Goal: Task Accomplishment & Management: Use online tool/utility

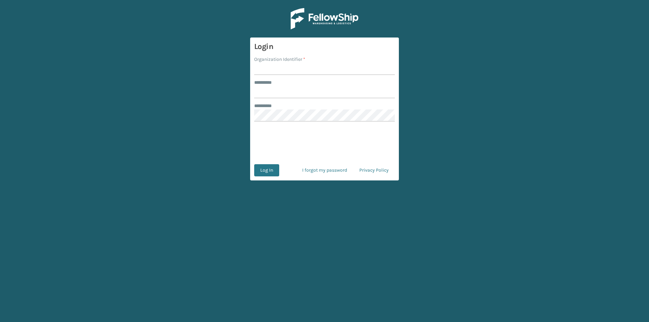
click at [272, 69] on input "Organization Identifier *" at bounding box center [324, 69] width 141 height 12
type input "FELLOWSHIP - WEST"
click at [264, 82] on label "******** *" at bounding box center [266, 82] width 25 height 7
click at [264, 86] on input "******** *" at bounding box center [324, 92] width 141 height 12
click at [280, 102] on form "Login Organization Identifier * FELLOWSHIP - WEST ******** * ******** * Log In …" at bounding box center [324, 109] width 149 height 143
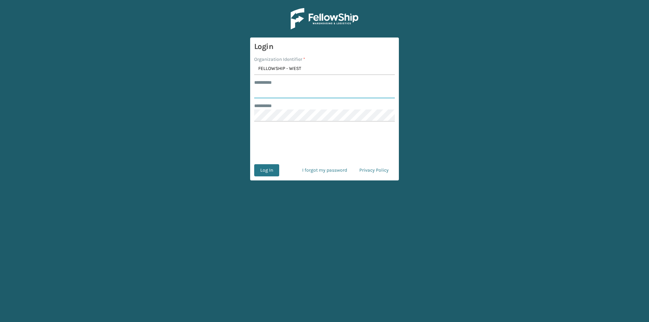
click at [284, 95] on input "******** *" at bounding box center [324, 92] width 141 height 12
type input "******"
drag, startPoint x: 272, startPoint y: 169, endPoint x: 277, endPoint y: 163, distance: 8.1
click at [273, 170] on button "Log In" at bounding box center [266, 170] width 25 height 12
click at [266, 171] on button "Log In" at bounding box center [266, 170] width 25 height 12
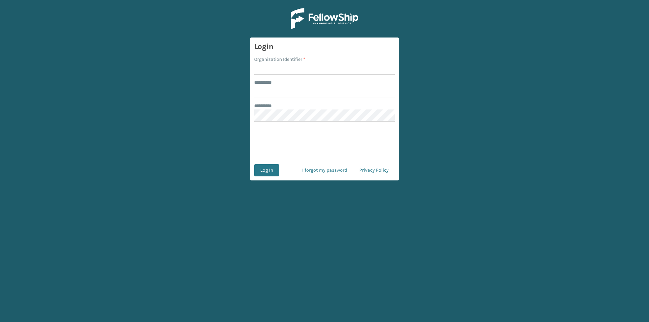
click at [277, 72] on input "Organization Identifier *" at bounding box center [324, 69] width 141 height 12
type input "FELLOWSHIP - WEST"
click at [265, 94] on input "******** *" at bounding box center [324, 92] width 141 height 12
type input "******"
click at [268, 172] on button "Log In" at bounding box center [266, 170] width 25 height 12
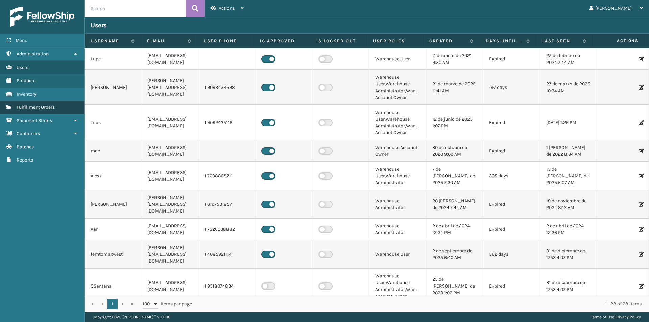
click at [53, 110] on span "Fulfillment Orders" at bounding box center [36, 107] width 38 height 6
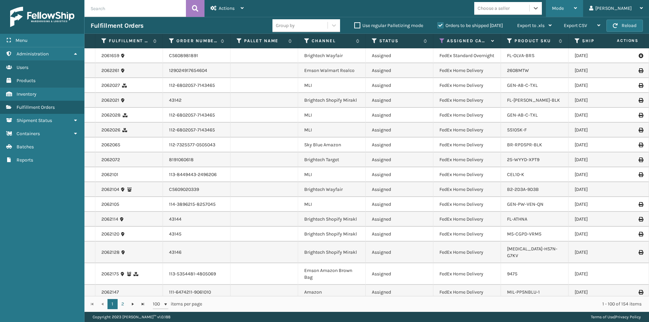
click at [583, 13] on div "Mode Regular Mode Picking Mode Labeling Mode Exit Scan Mode" at bounding box center [564, 8] width 37 height 17
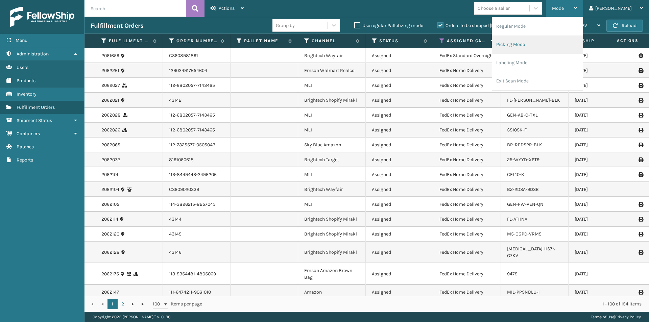
click at [550, 43] on li "Picking Mode" at bounding box center [537, 44] width 91 height 18
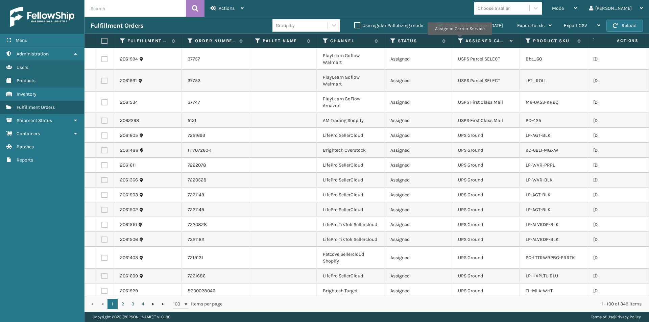
click at [459, 40] on icon at bounding box center [460, 41] width 5 height 6
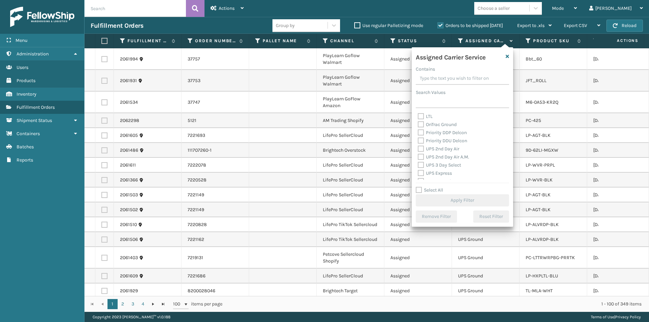
scroll to position [101, 0]
click at [421, 146] on label "UPS 2nd Day Air" at bounding box center [439, 145] width 42 height 6
click at [418, 145] on input "UPS 2nd Day Air" at bounding box center [418, 143] width 0 height 4
checkbox input "true"
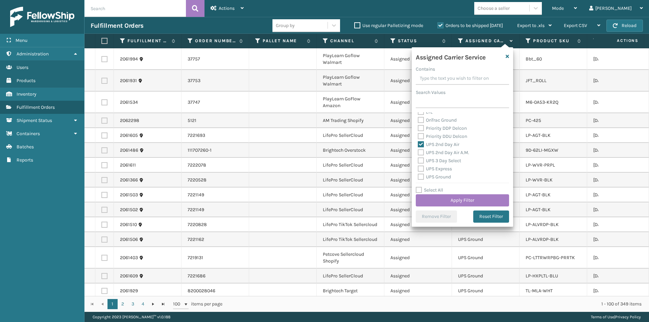
click at [421, 151] on label "UPS 2nd Day Air A.M." at bounding box center [443, 153] width 51 height 6
click at [418, 151] on input "UPS 2nd Day Air A.M." at bounding box center [418, 151] width 0 height 4
checkbox input "true"
click at [419, 170] on label "UPS Express" at bounding box center [435, 169] width 34 height 6
click at [418, 169] on input "UPS Express" at bounding box center [418, 167] width 0 height 4
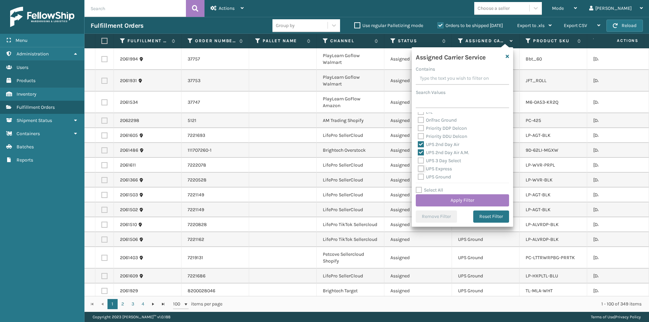
checkbox input "true"
click at [423, 152] on label "UPS Next Day Air" at bounding box center [439, 151] width 43 height 6
click at [418, 152] on input "UPS Next Day Air" at bounding box center [418, 149] width 0 height 4
checkbox input "true"
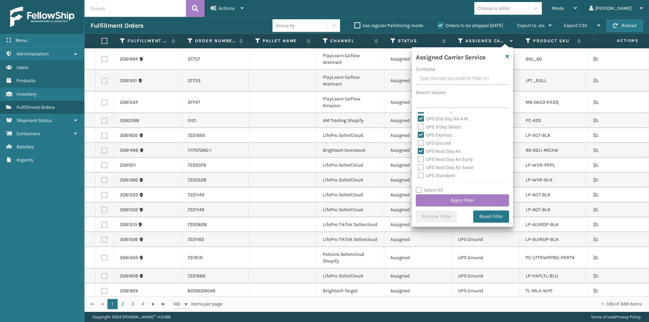
click at [422, 157] on label "UPS Next Day Air Early" at bounding box center [445, 159] width 55 height 6
click at [418, 157] on input "UPS Next Day Air Early" at bounding box center [418, 157] width 0 height 4
checkbox input "true"
click at [422, 166] on label "UPS Next Day Air Saver" at bounding box center [446, 168] width 56 height 6
click at [418, 166] on input "UPS Next Day Air Saver" at bounding box center [418, 166] width 0 height 4
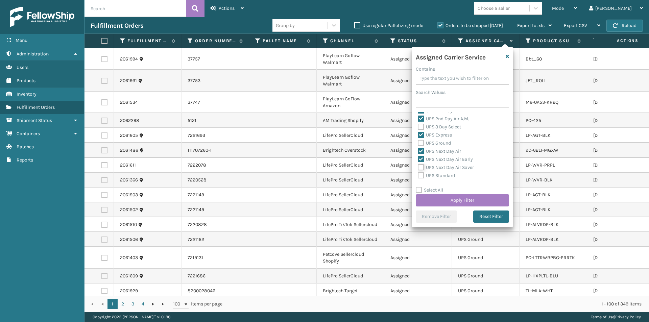
checkbox input "true"
click at [466, 203] on button "Apply Filter" at bounding box center [462, 200] width 93 height 12
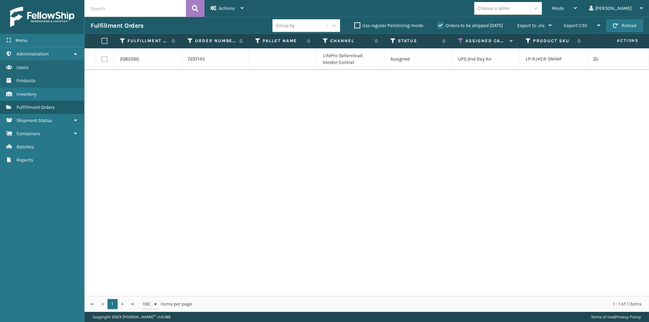
click at [103, 39] on label at bounding box center [103, 41] width 4 height 6
click at [102, 39] on input "checkbox" at bounding box center [101, 41] width 0 height 4
checkbox input "true"
drag, startPoint x: 241, startPoint y: 8, endPoint x: 245, endPoint y: 15, distance: 8.3
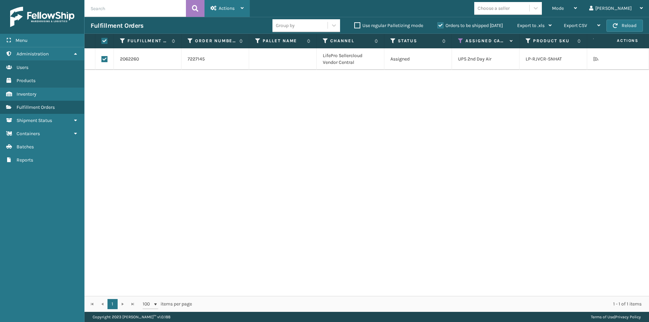
click at [242, 8] on icon at bounding box center [242, 8] width 3 height 5
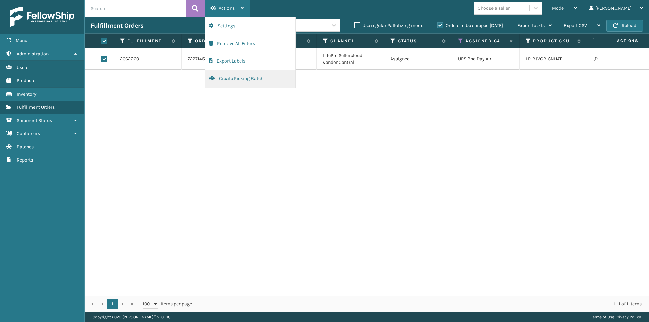
click at [232, 80] on button "Create Picking Batch" at bounding box center [250, 79] width 91 height 18
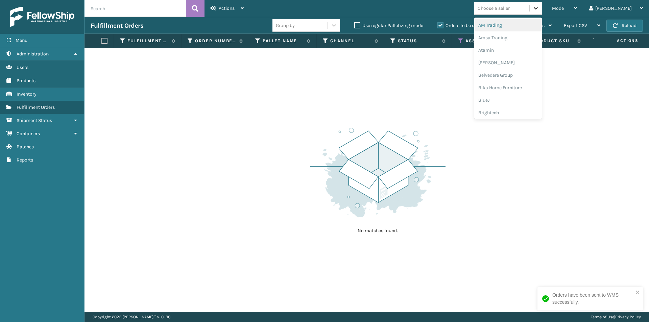
click at [539, 7] on icon at bounding box center [535, 8] width 7 height 7
click at [458, 87] on div "No matches found." at bounding box center [366, 180] width 564 height 264
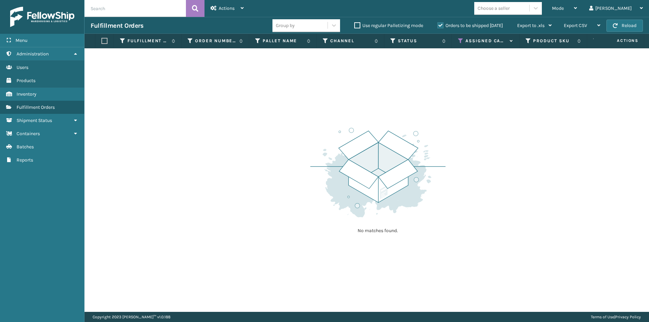
click at [459, 42] on icon at bounding box center [460, 41] width 5 height 6
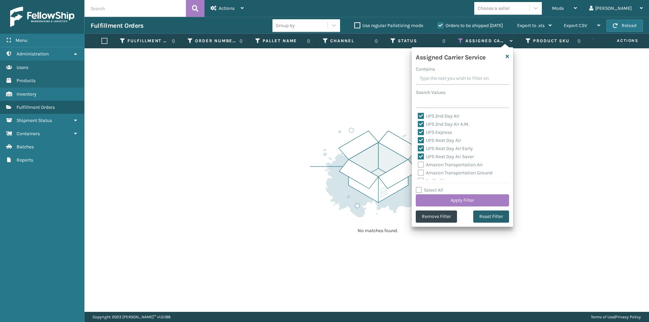
click at [484, 219] on button "Reset Filter" at bounding box center [491, 216] width 36 height 12
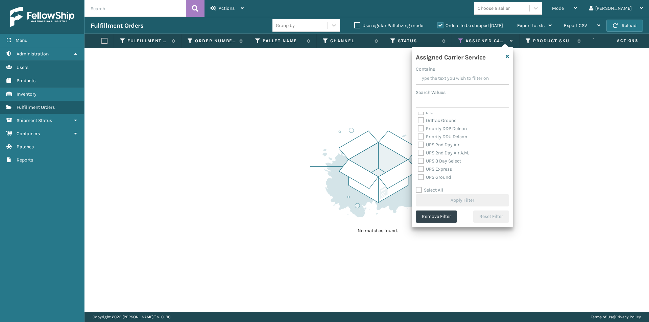
scroll to position [101, 0]
click at [421, 144] on label "UPS 2nd Day Air" at bounding box center [439, 145] width 42 height 6
click at [418, 144] on input "UPS 2nd Day Air" at bounding box center [418, 143] width 0 height 4
checkbox input "true"
click at [420, 154] on label "UPS 2nd Day Air A.M." at bounding box center [443, 153] width 51 height 6
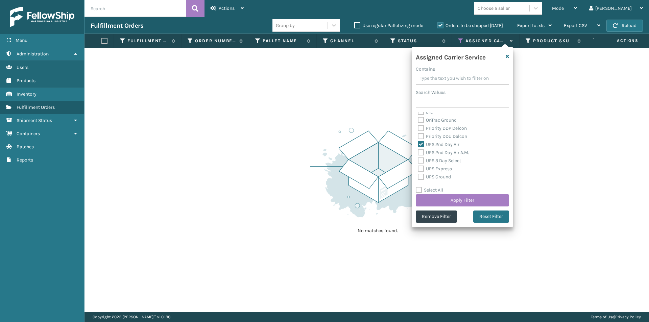
click at [418, 153] on input "UPS 2nd Day Air A.M." at bounding box center [418, 151] width 0 height 4
checkbox input "true"
click at [420, 160] on label "UPS 3 Day Select" at bounding box center [439, 161] width 43 height 6
click at [418, 160] on input "UPS 3 Day Select" at bounding box center [418, 159] width 0 height 4
checkbox input "true"
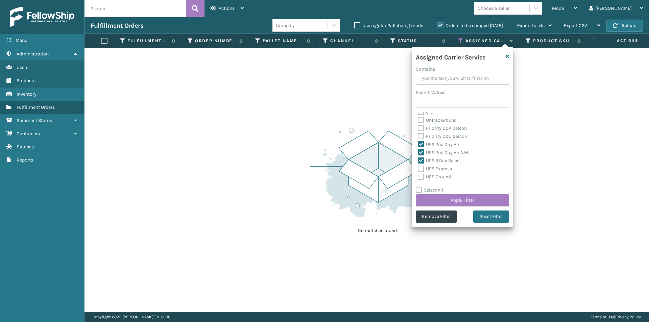
click at [422, 167] on label "UPS Express" at bounding box center [435, 169] width 34 height 6
click at [418, 167] on input "UPS Express" at bounding box center [418, 167] width 0 height 4
checkbox input "true"
click at [420, 177] on label "UPS Ground" at bounding box center [434, 177] width 33 height 6
click at [418, 177] on input "UPS Ground" at bounding box center [418, 175] width 0 height 4
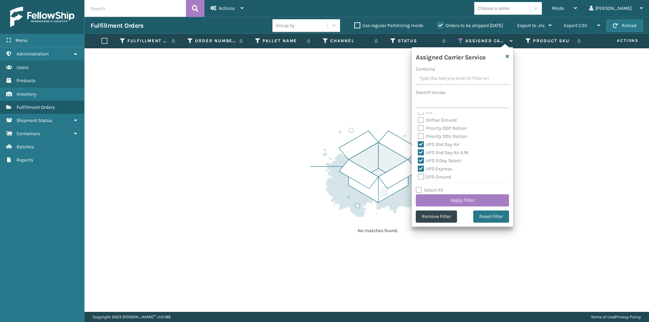
checkbox input "true"
click at [421, 153] on label "UPS Next Day Air" at bounding box center [439, 151] width 43 height 6
click at [418, 152] on input "UPS Next Day Air" at bounding box center [418, 149] width 0 height 4
checkbox input "true"
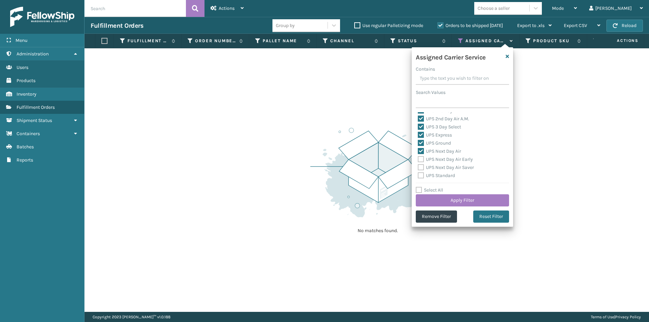
click at [421, 159] on label "UPS Next Day Air Early" at bounding box center [445, 159] width 55 height 6
click at [418, 159] on input "UPS Next Day Air Early" at bounding box center [418, 157] width 0 height 4
checkbox input "true"
click at [422, 168] on label "UPS Next Day Air Saver" at bounding box center [446, 168] width 56 height 6
click at [418, 168] on input "UPS Next Day Air Saver" at bounding box center [418, 166] width 0 height 4
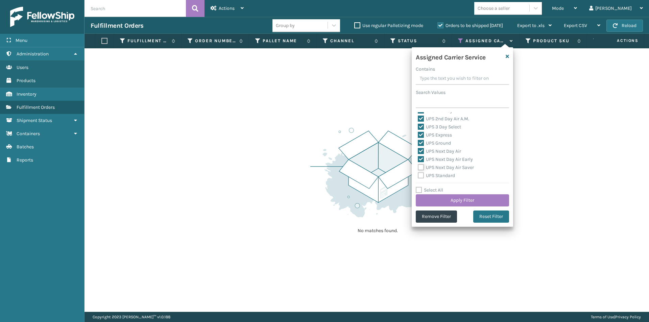
checkbox input "true"
click at [419, 175] on label "UPS Standard" at bounding box center [436, 176] width 37 height 6
click at [418, 175] on input "UPS Standard" at bounding box center [418, 174] width 0 height 4
checkbox input "true"
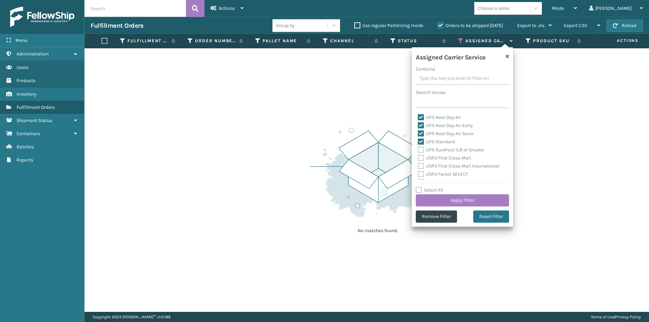
click at [421, 148] on label "UPS SurePost 1LB or Greater" at bounding box center [451, 150] width 67 height 6
click at [418, 148] on input "UPS SurePost 1LB or Greater" at bounding box center [418, 148] width 0 height 4
checkbox input "true"
click at [483, 202] on button "Apply Filter" at bounding box center [462, 200] width 93 height 12
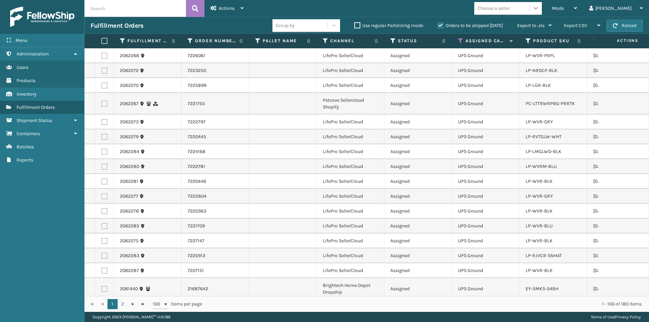
click at [542, 9] on div at bounding box center [535, 8] width 12 height 12
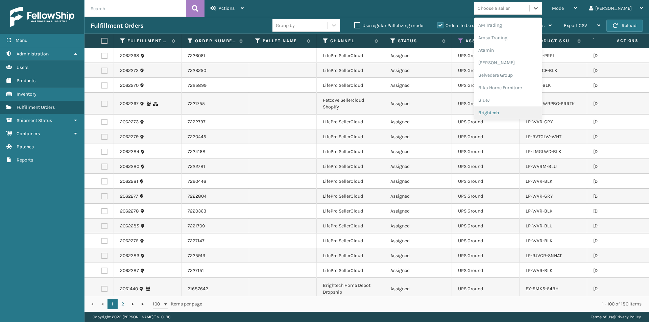
click at [534, 114] on div "Brightech" at bounding box center [508, 112] width 68 height 13
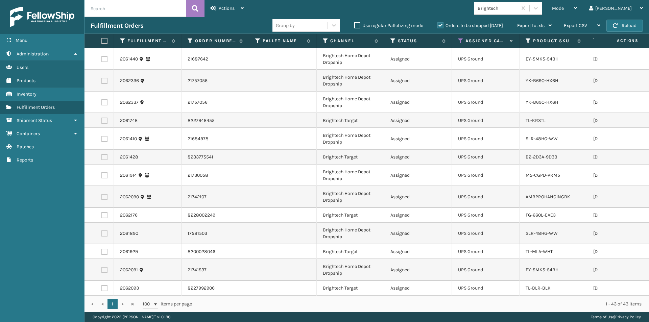
click at [103, 42] on label at bounding box center [103, 41] width 4 height 6
click at [102, 42] on input "checkbox" at bounding box center [101, 41] width 0 height 4
checkbox input "true"
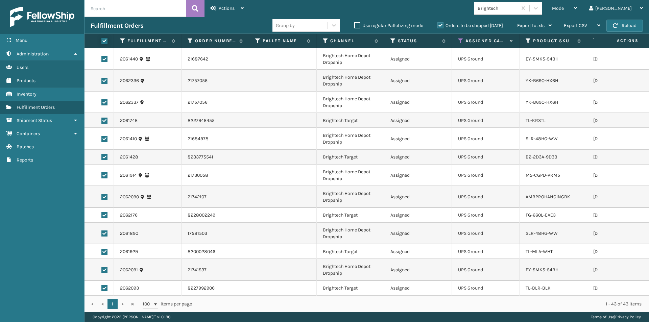
checkbox input "true"
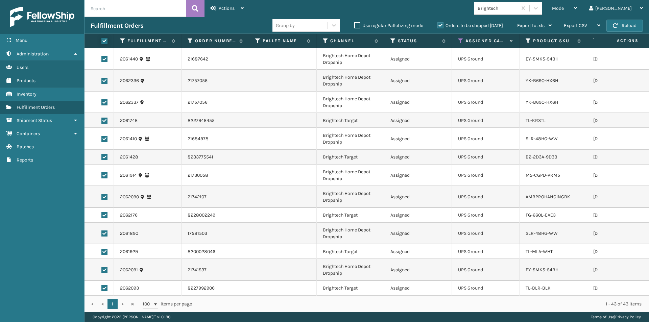
checkbox input "true"
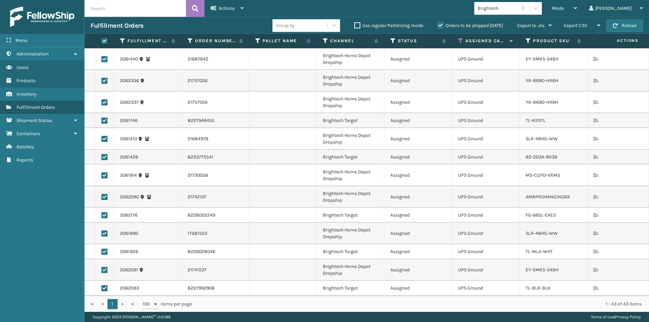
checkbox input "true"
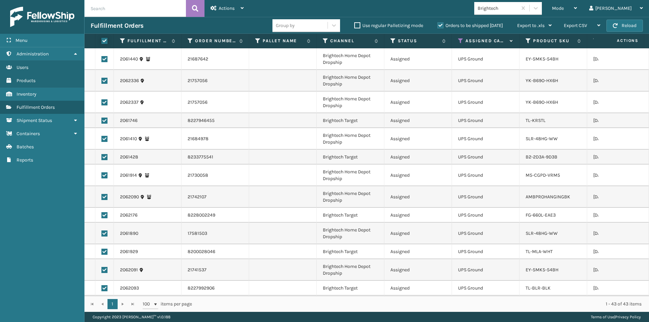
checkbox input "true"
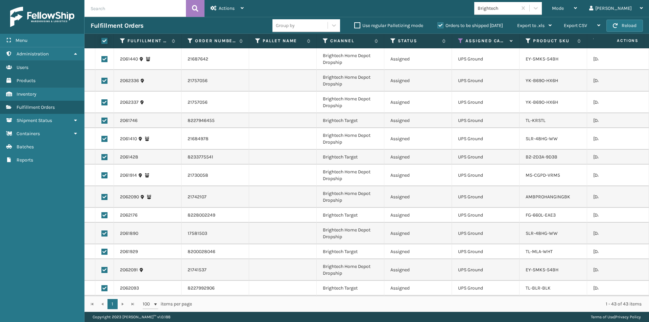
checkbox input "true"
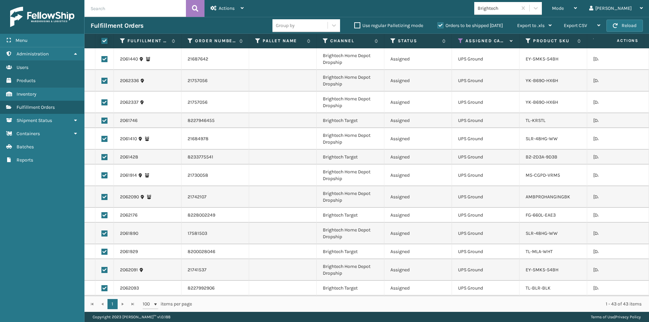
checkbox input "true"
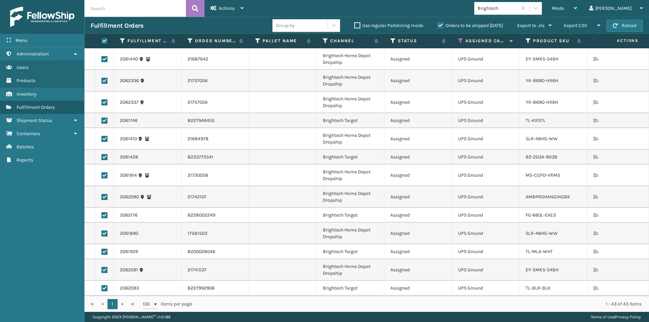
checkbox input "true"
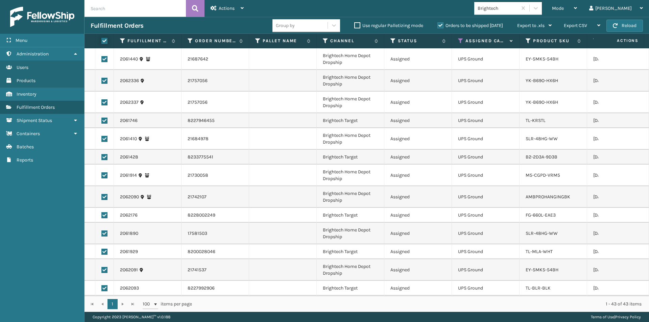
checkbox input "true"
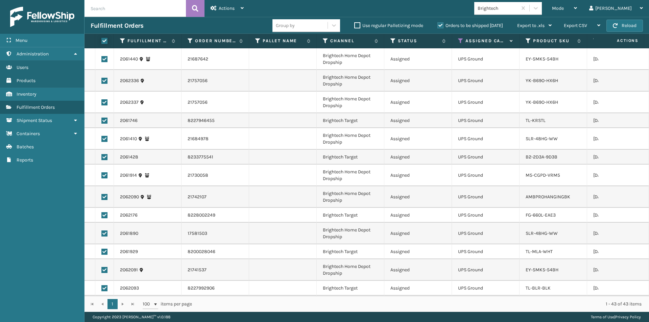
checkbox input "true"
click at [237, 8] on div "Actions" at bounding box center [226, 8] width 33 height 17
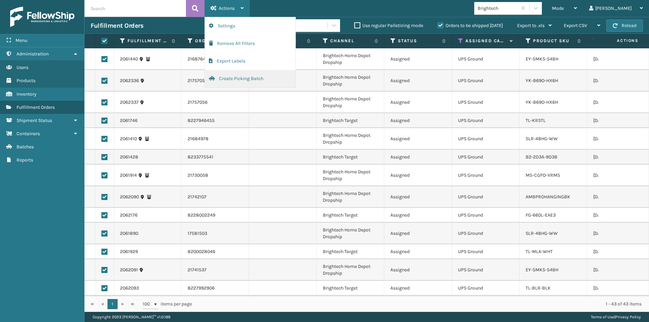
click at [231, 80] on button "Create Picking Batch" at bounding box center [250, 79] width 91 height 18
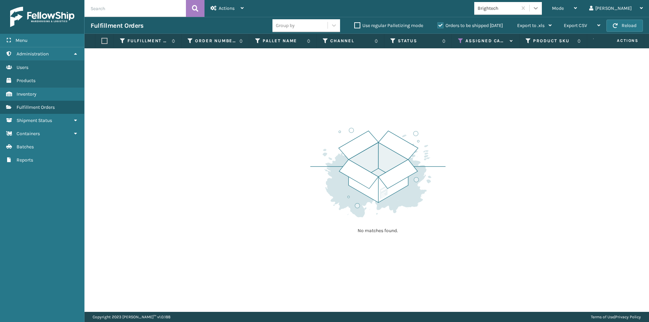
click at [542, 3] on div at bounding box center [535, 8] width 12 height 12
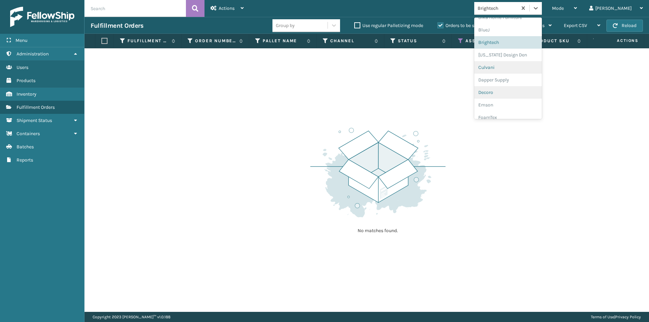
scroll to position [72, 0]
click at [528, 57] on div "[US_STATE] Design Den" at bounding box center [508, 53] width 68 height 13
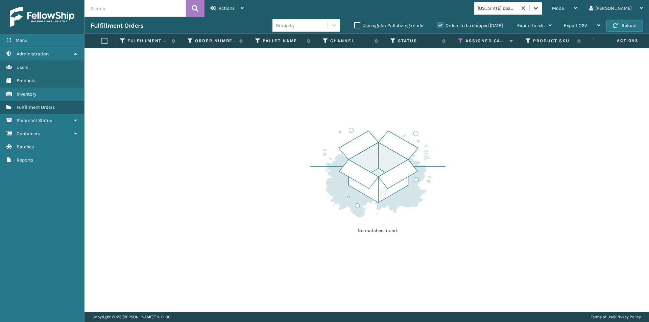
click at [539, 8] on icon at bounding box center [535, 8] width 7 height 7
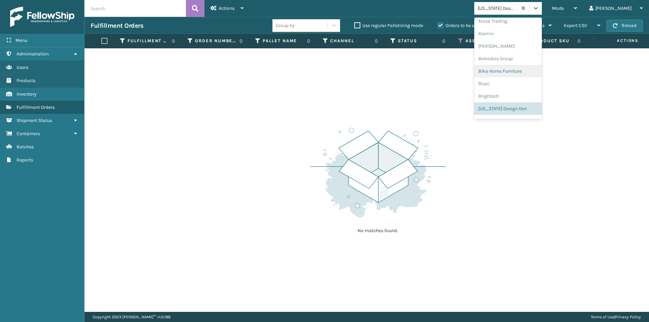
scroll to position [50, 0]
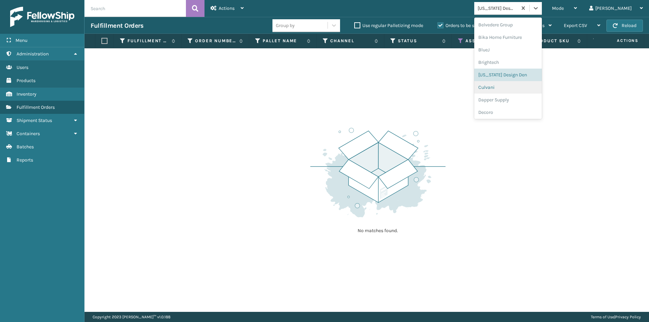
click at [512, 88] on div "Culvani" at bounding box center [508, 87] width 68 height 13
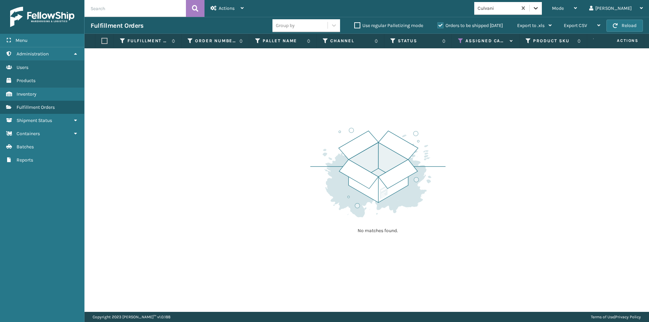
click at [542, 8] on div at bounding box center [535, 8] width 12 height 12
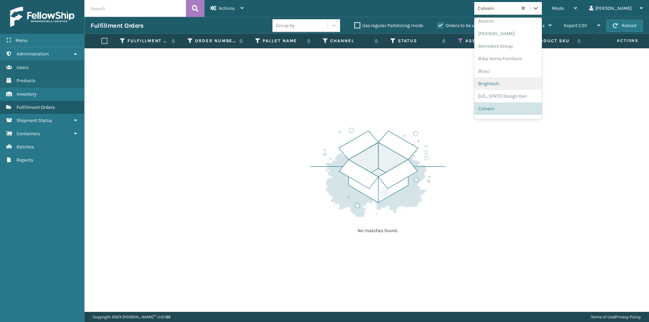
scroll to position [63, 0]
click at [539, 10] on icon at bounding box center [535, 8] width 7 height 7
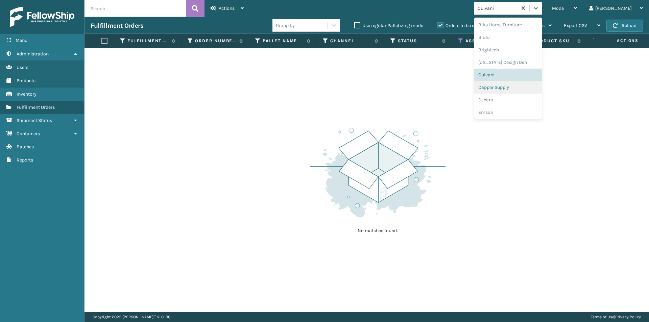
click at [532, 91] on div "Dapper Supply" at bounding box center [508, 87] width 68 height 13
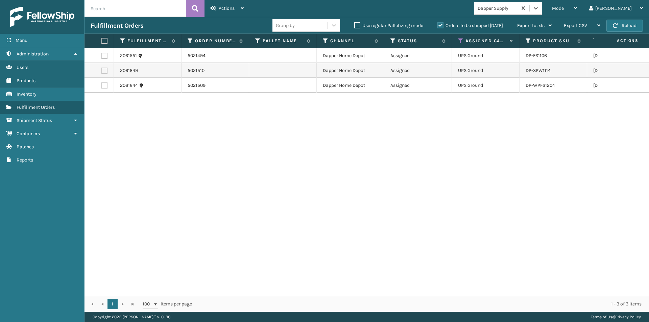
click at [101, 41] on label at bounding box center [103, 41] width 4 height 6
click at [101, 41] on input "checkbox" at bounding box center [101, 41] width 0 height 4
checkbox input "true"
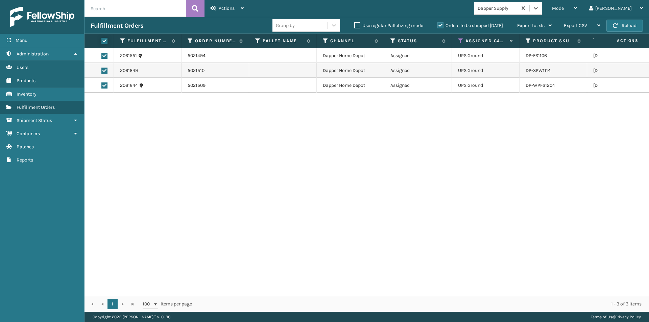
checkbox input "true"
drag, startPoint x: 237, startPoint y: 7, endPoint x: 244, endPoint y: 14, distance: 10.0
click at [237, 7] on div "Actions" at bounding box center [226, 8] width 33 height 17
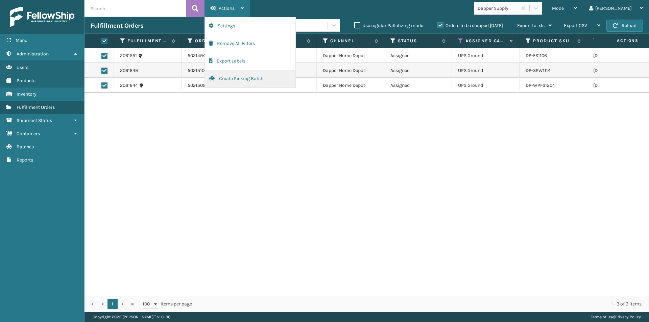
click at [235, 78] on button "Create Picking Batch" at bounding box center [250, 79] width 91 height 18
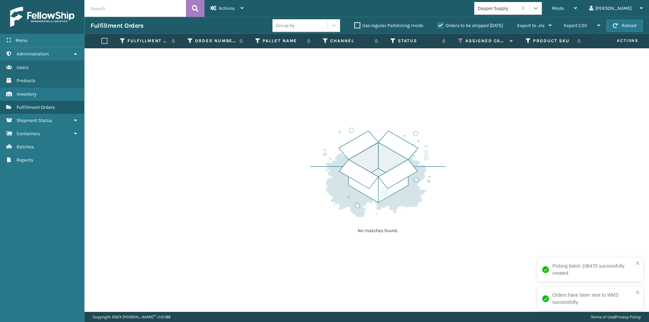
click at [539, 7] on icon at bounding box center [535, 8] width 7 height 7
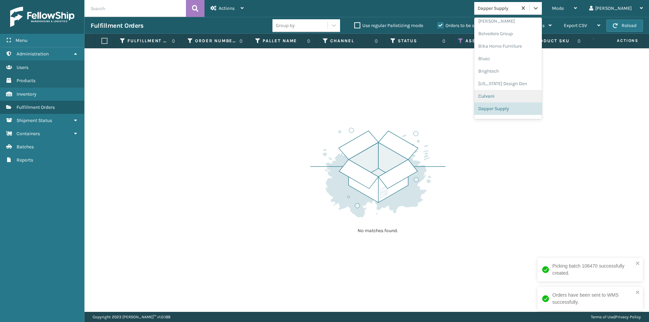
scroll to position [75, 0]
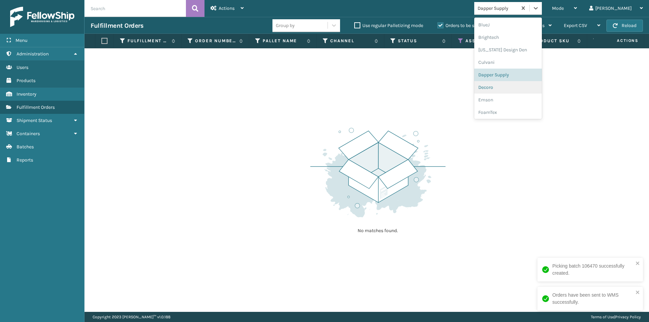
click at [521, 90] on div "Decoro" at bounding box center [508, 87] width 68 height 13
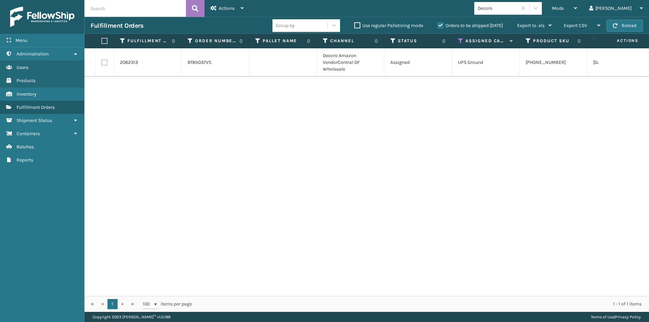
click at [103, 42] on label at bounding box center [103, 41] width 4 height 6
click at [102, 42] on input "checkbox" at bounding box center [101, 41] width 0 height 4
checkbox input "true"
click at [242, 7] on icon at bounding box center [242, 8] width 3 height 5
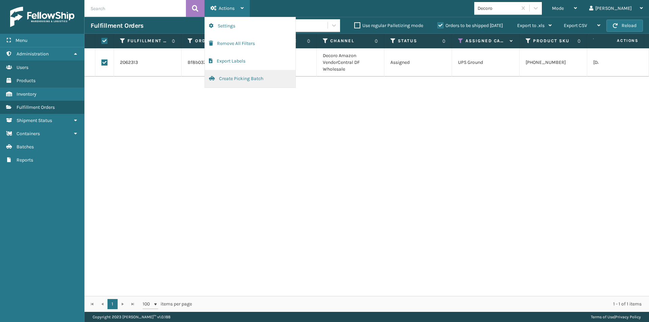
click at [253, 78] on button "Create Picking Batch" at bounding box center [250, 79] width 91 height 18
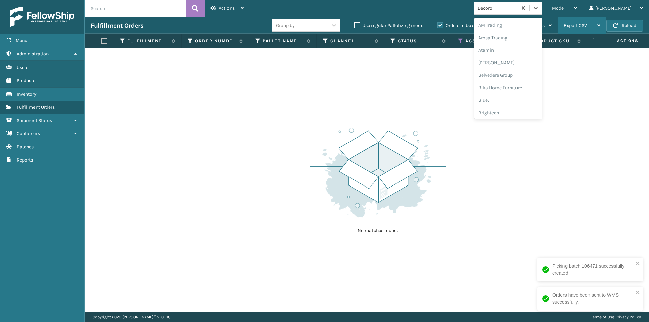
drag, startPoint x: 560, startPoint y: 10, endPoint x: 558, endPoint y: 17, distance: 6.9
click at [539, 10] on icon at bounding box center [535, 8] width 7 height 7
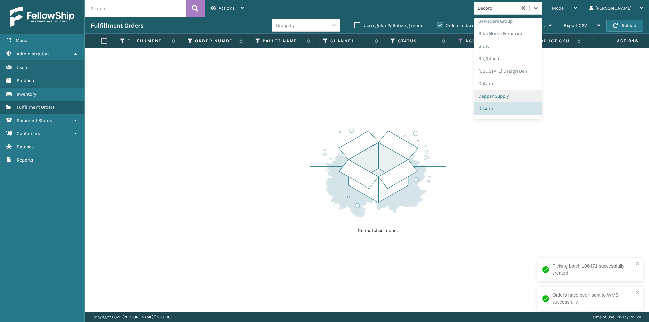
scroll to position [88, 0]
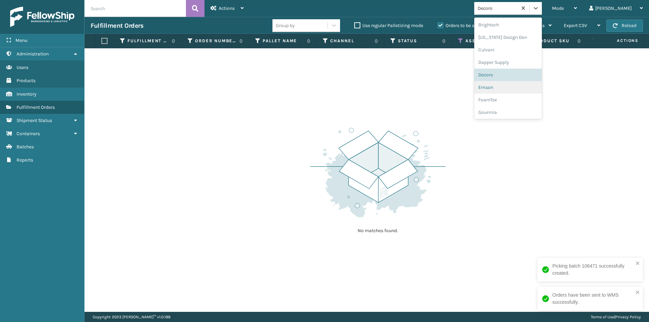
click at [541, 91] on div "Emson" at bounding box center [508, 87] width 68 height 13
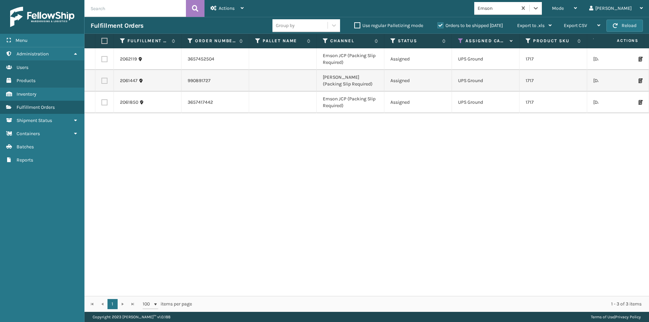
click at [105, 40] on label at bounding box center [103, 41] width 4 height 6
click at [102, 40] on input "checkbox" at bounding box center [101, 41] width 0 height 4
checkbox input "true"
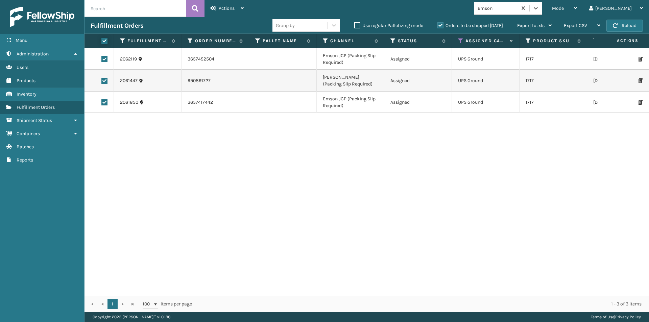
checkbox input "true"
click at [230, 13] on div "Actions" at bounding box center [226, 8] width 33 height 17
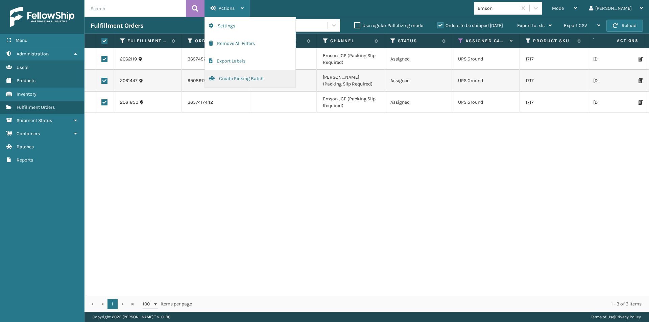
click at [249, 79] on button "Create Picking Batch" at bounding box center [250, 79] width 91 height 18
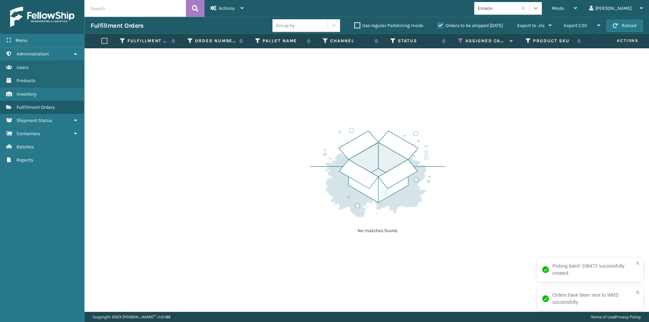
click at [539, 8] on icon at bounding box center [535, 8] width 7 height 7
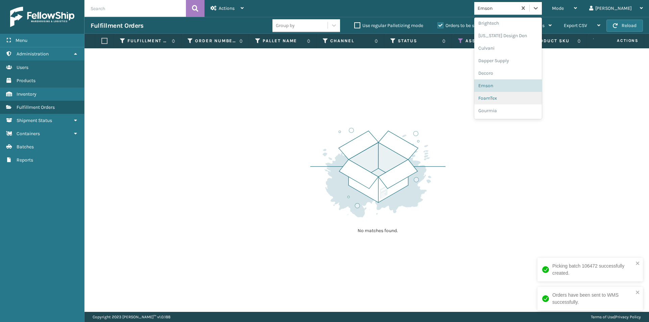
scroll to position [100, 0]
click at [521, 87] on div "FoamTex" at bounding box center [508, 87] width 68 height 13
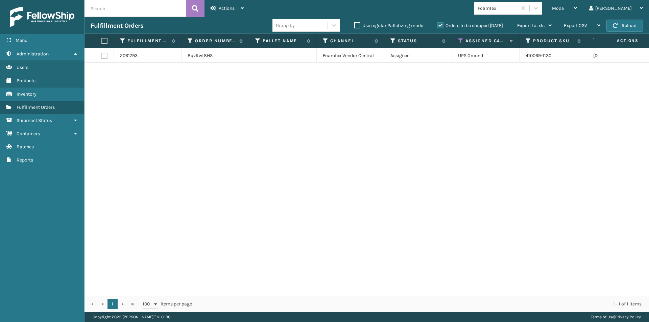
drag, startPoint x: 102, startPoint y: 38, endPoint x: 114, endPoint y: 45, distance: 13.5
click at [103, 39] on label at bounding box center [103, 41] width 4 height 6
click at [102, 39] on input "checkbox" at bounding box center [101, 41] width 0 height 4
checkbox input "true"
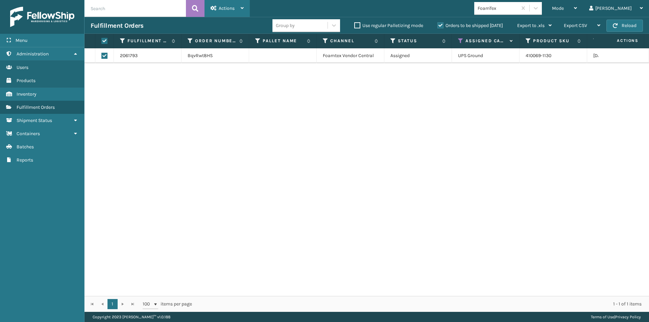
click at [243, 9] on icon at bounding box center [242, 8] width 3 height 5
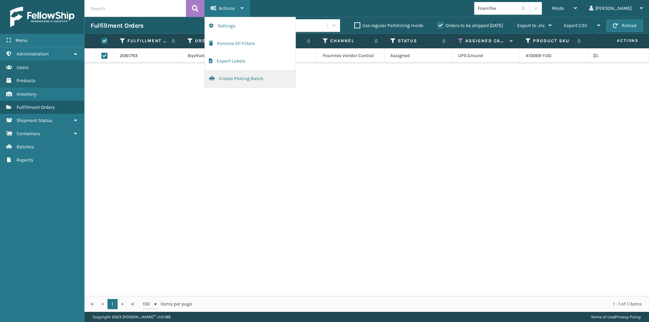
click at [257, 76] on button "Create Picking Batch" at bounding box center [250, 79] width 91 height 18
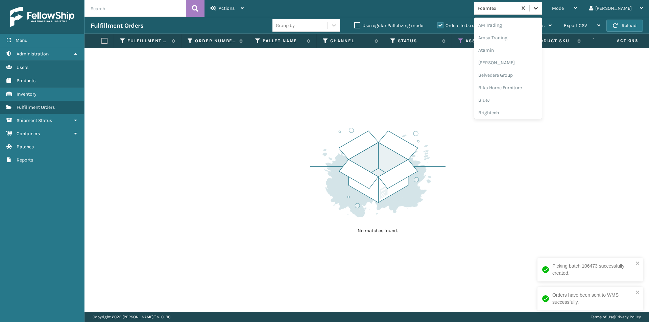
click at [539, 7] on icon at bounding box center [535, 8] width 7 height 7
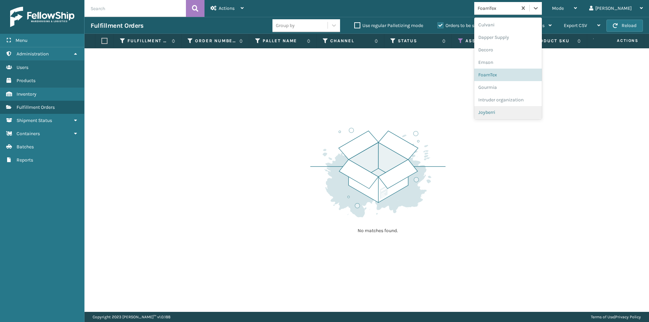
click at [518, 114] on div "Joyberri" at bounding box center [508, 112] width 68 height 13
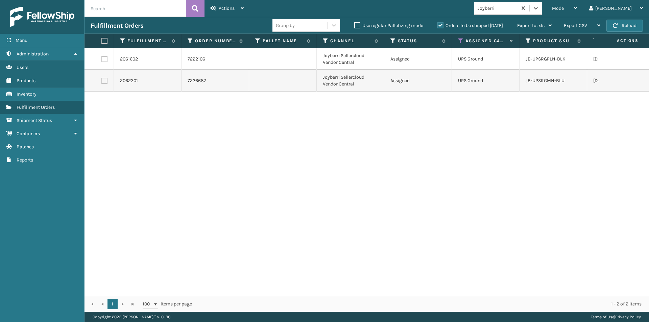
click at [105, 41] on label at bounding box center [103, 41] width 4 height 6
click at [102, 41] on input "checkbox" at bounding box center [101, 41] width 0 height 4
checkbox input "true"
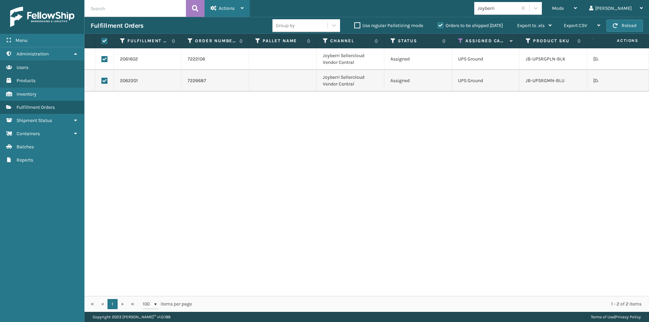
click at [241, 10] on div "Actions" at bounding box center [226, 8] width 33 height 17
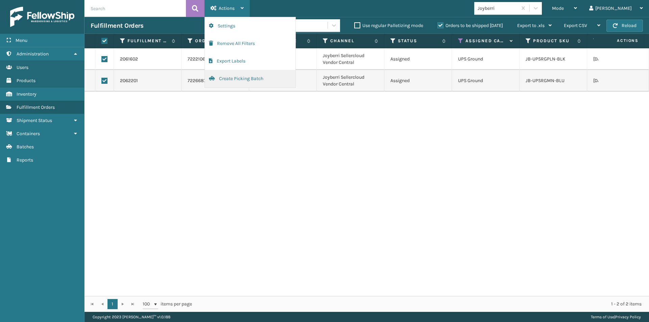
click at [237, 79] on button "Create Picking Batch" at bounding box center [250, 79] width 91 height 18
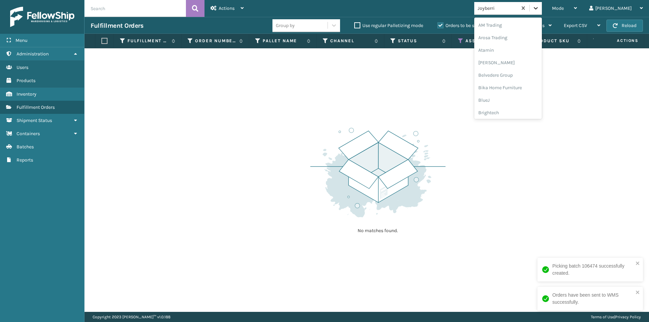
click at [542, 7] on div at bounding box center [535, 8] width 12 height 12
click at [533, 86] on div "JumpSport" at bounding box center [508, 87] width 68 height 13
click at [539, 8] on icon at bounding box center [535, 8] width 7 height 7
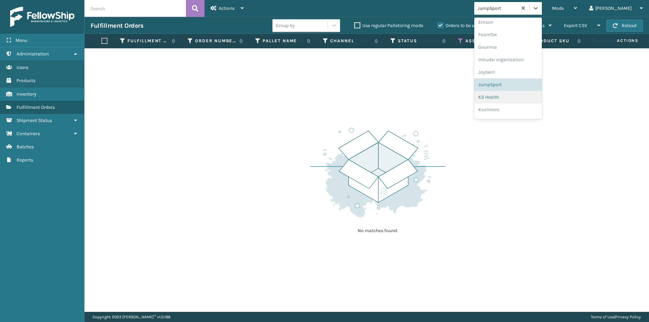
scroll to position [163, 0]
click at [516, 84] on div "K2 Health" at bounding box center [508, 87] width 68 height 13
click at [539, 9] on icon at bounding box center [535, 8] width 7 height 7
click at [521, 101] on div "LifePro Fitness" at bounding box center [508, 100] width 68 height 13
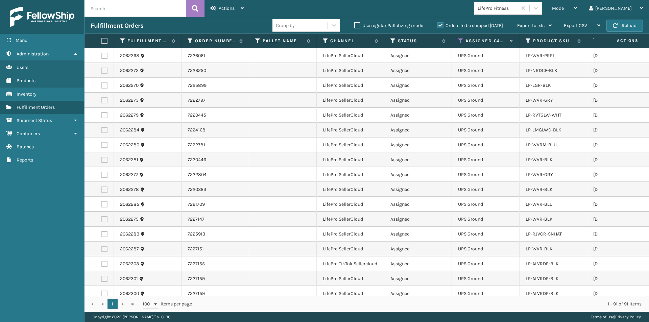
click at [104, 39] on label at bounding box center [103, 41] width 4 height 6
click at [102, 39] on input "checkbox" at bounding box center [101, 41] width 0 height 4
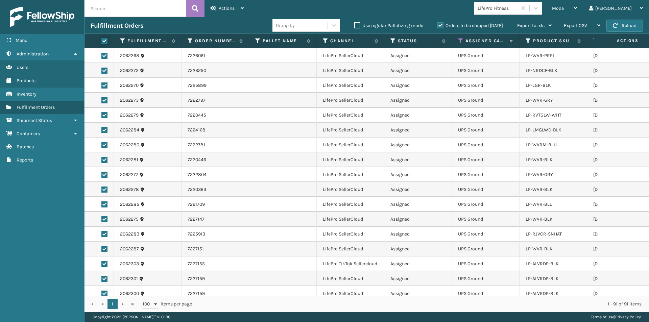
checkbox input "true"
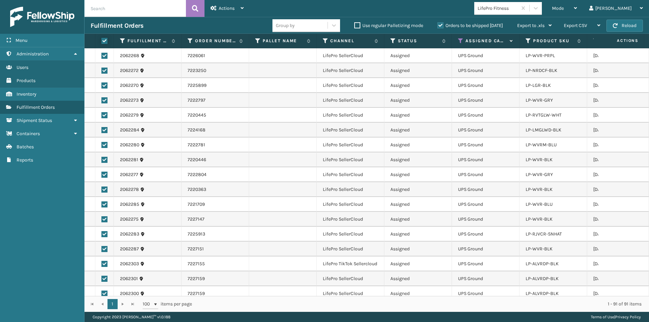
checkbox input "true"
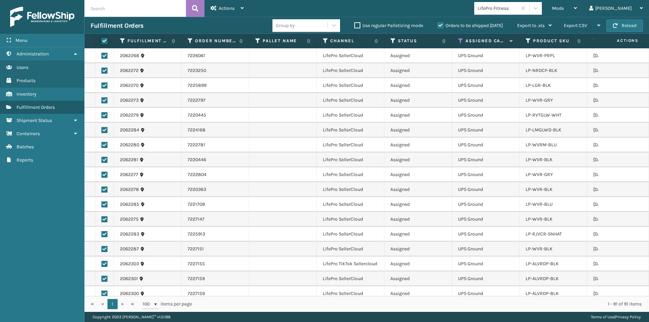
checkbox input "true"
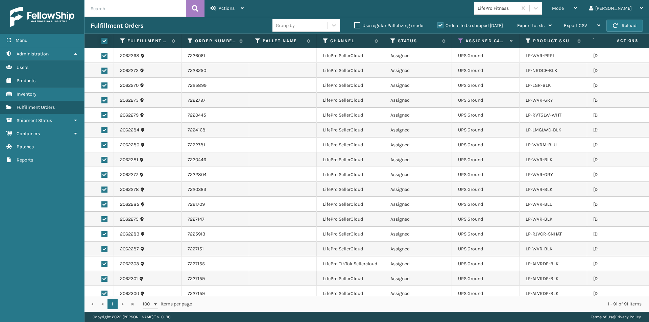
checkbox input "true"
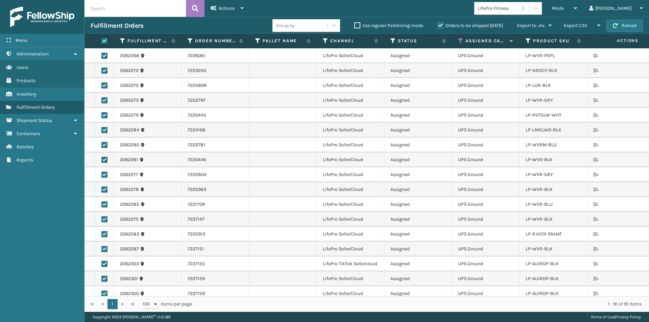
checkbox input "true"
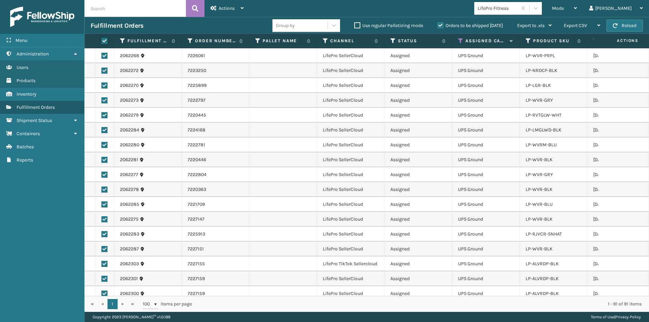
checkbox input "true"
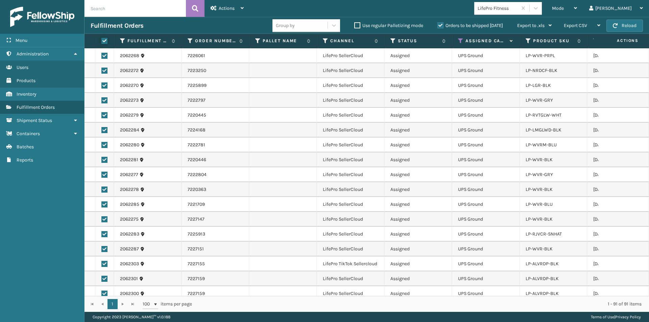
checkbox input "true"
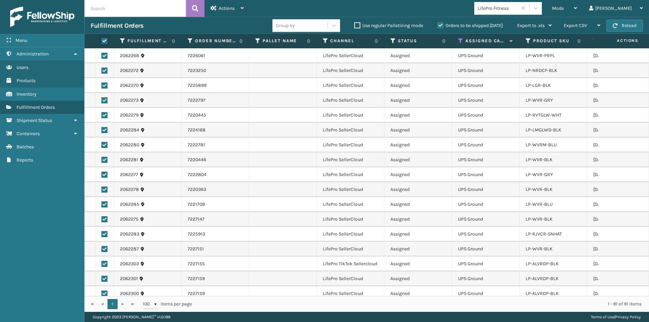
checkbox input "true"
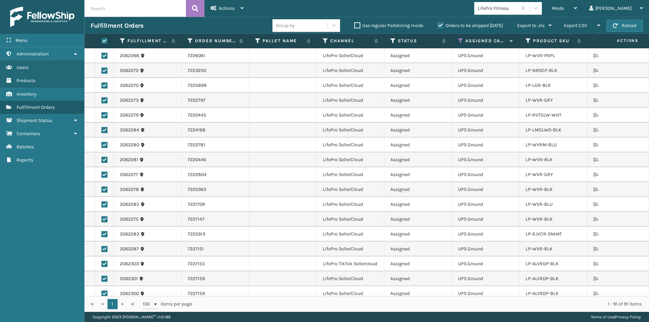
checkbox input "true"
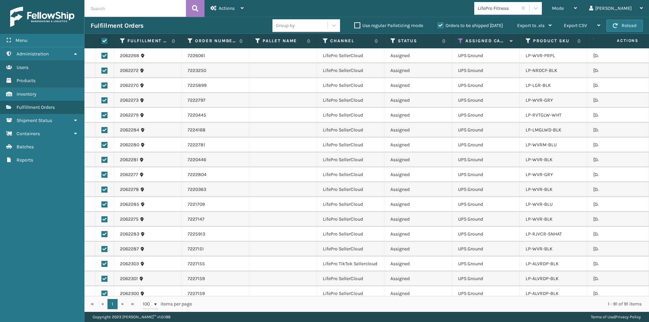
checkbox input "true"
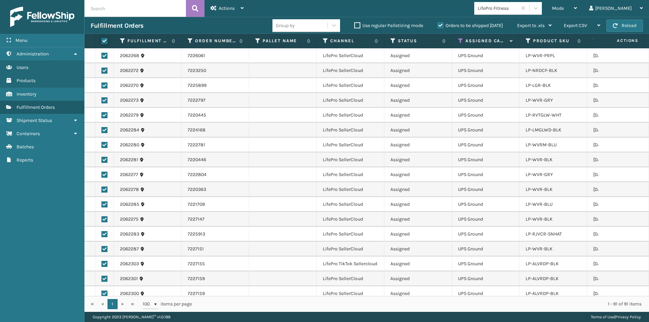
checkbox input "true"
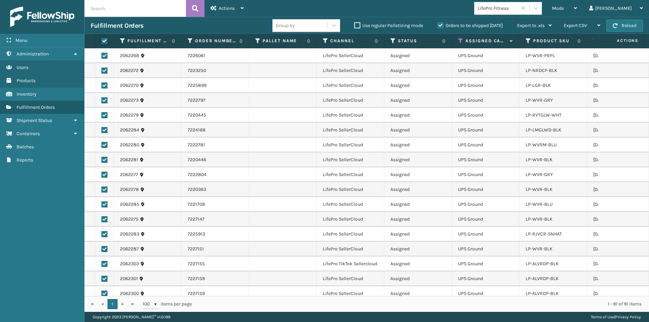
checkbox input "true"
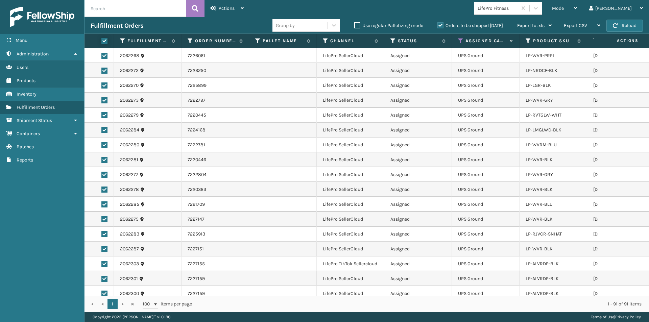
checkbox input "true"
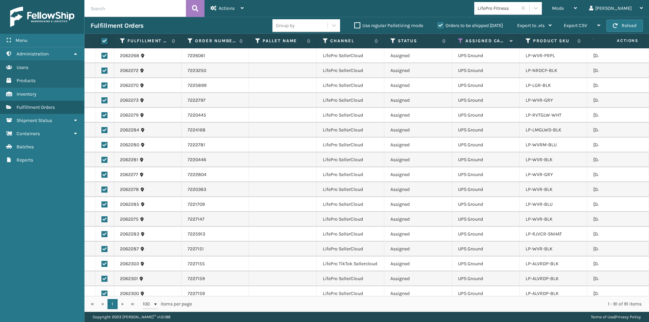
checkbox input "true"
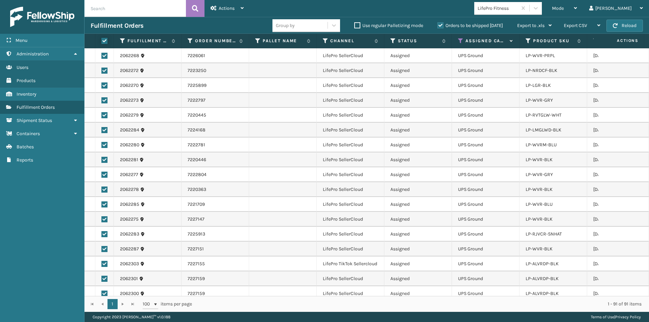
checkbox input "true"
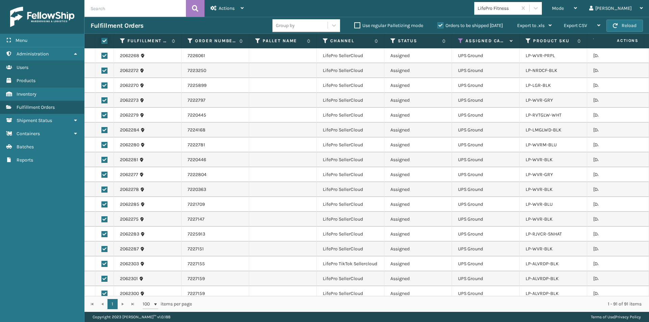
checkbox input "true"
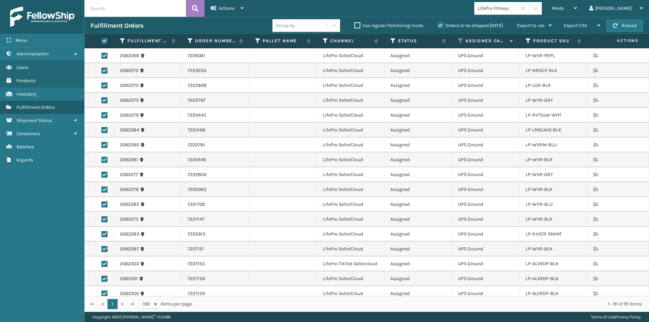
checkbox input "true"
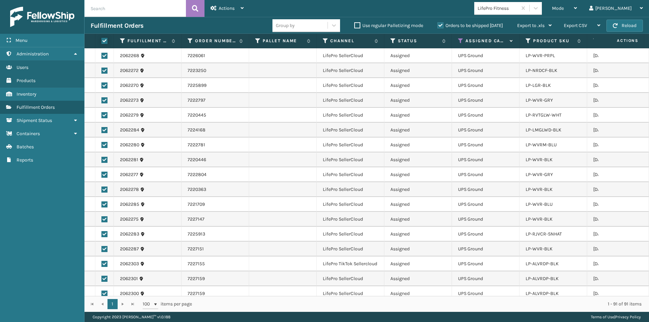
checkbox input "true"
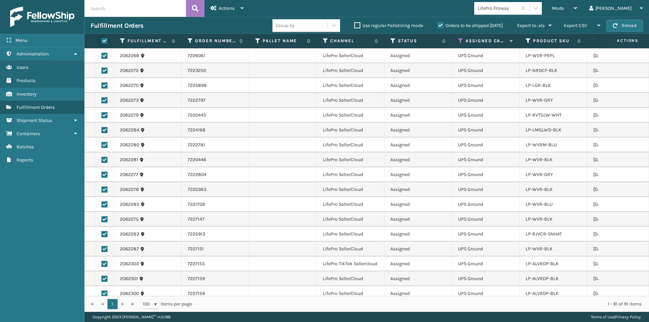
checkbox input "true"
click at [242, 6] on icon at bounding box center [242, 8] width 3 height 5
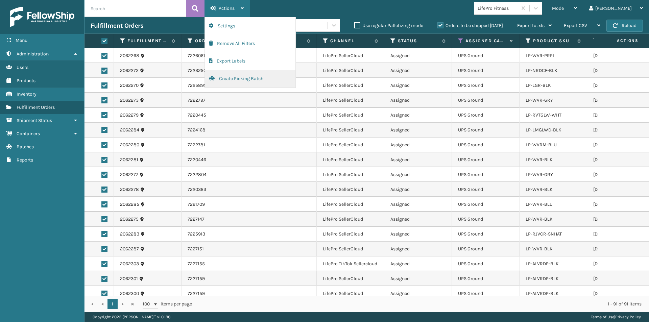
click at [239, 80] on button "Create Picking Batch" at bounding box center [250, 79] width 91 height 18
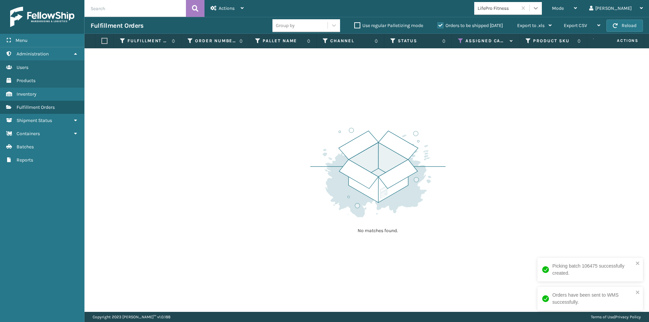
click at [539, 7] on icon at bounding box center [535, 8] width 7 height 7
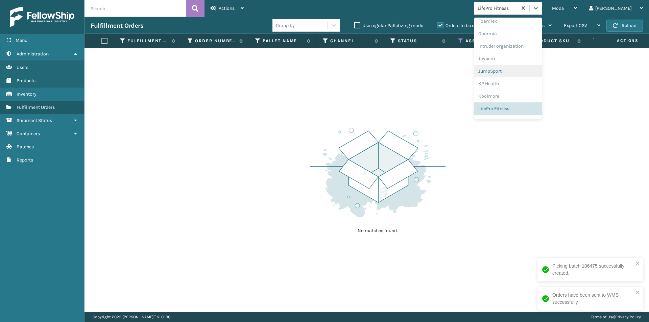
scroll to position [200, 0]
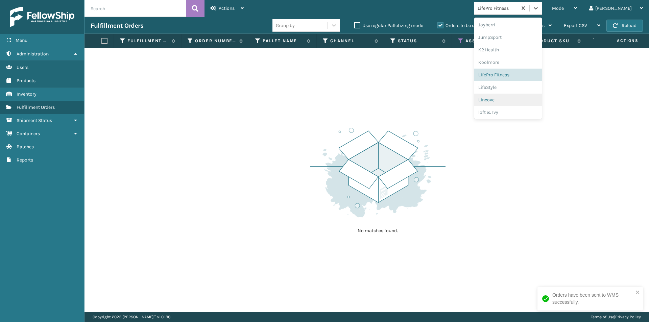
click at [524, 103] on div "Lincove" at bounding box center [508, 100] width 68 height 13
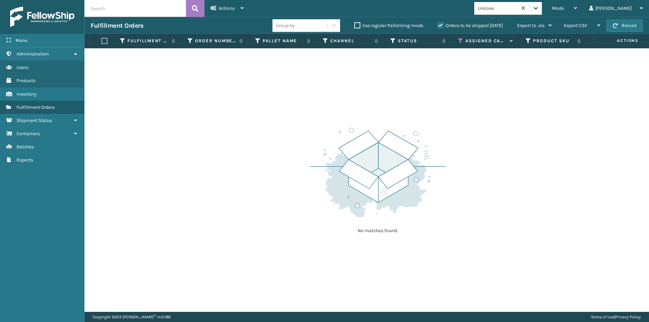
click at [542, 8] on div at bounding box center [535, 8] width 12 height 12
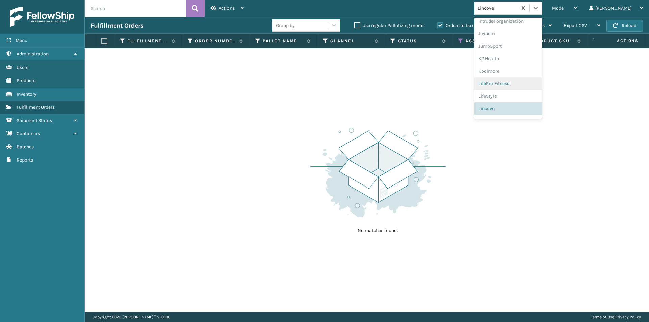
scroll to position [214, 0]
click at [520, 101] on div "loft & Ivy" at bounding box center [508, 99] width 68 height 13
click at [539, 6] on icon at bounding box center [535, 8] width 7 height 7
click at [512, 108] on div "[PERSON_NAME] Brands" at bounding box center [508, 111] width 68 height 13
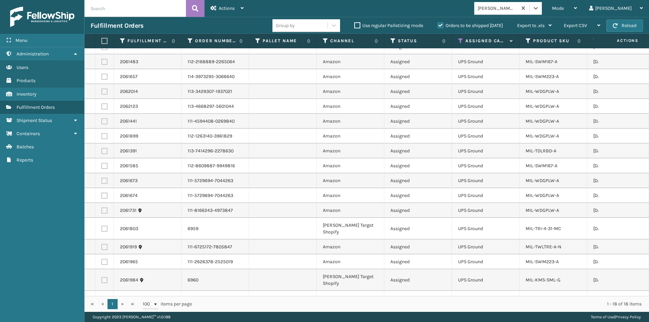
scroll to position [0, 0]
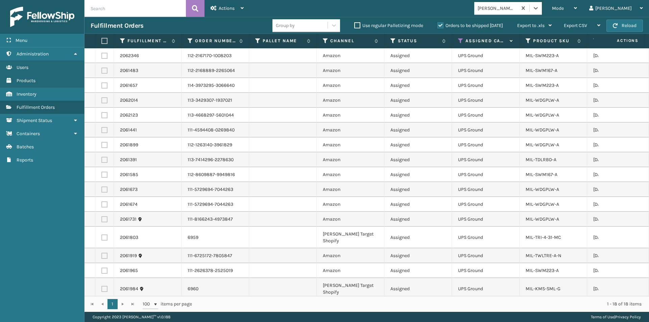
click at [105, 43] on label at bounding box center [103, 41] width 4 height 6
click at [102, 43] on input "checkbox" at bounding box center [101, 41] width 0 height 4
checkbox input "true"
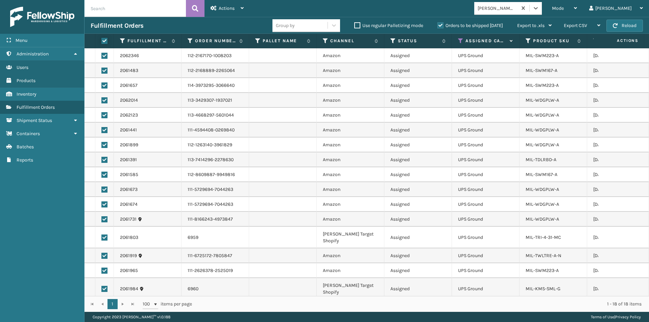
checkbox input "true"
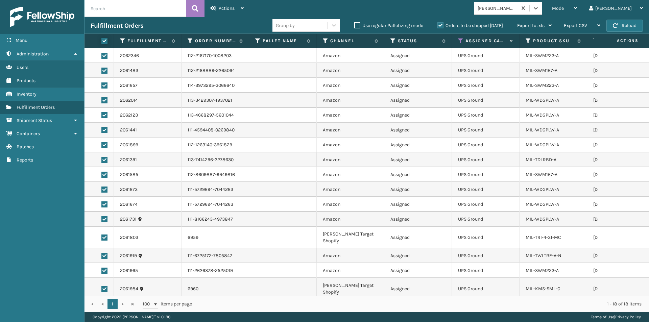
checkbox input "true"
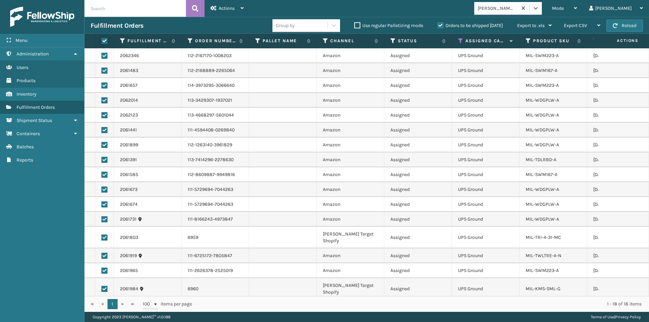
checkbox input "true"
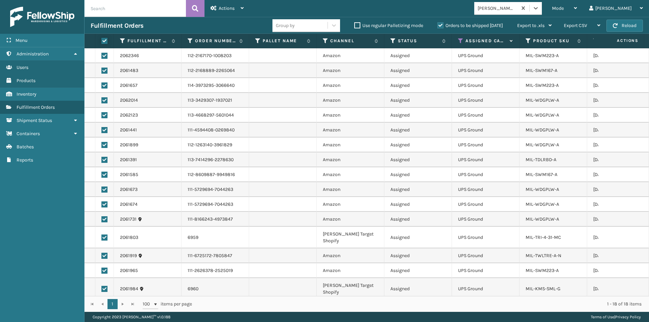
checkbox input "true"
click at [239, 12] on div "Actions" at bounding box center [226, 8] width 33 height 17
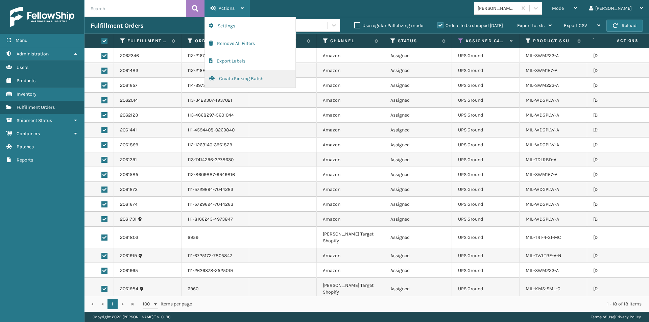
click at [221, 81] on button "Create Picking Batch" at bounding box center [250, 79] width 91 height 18
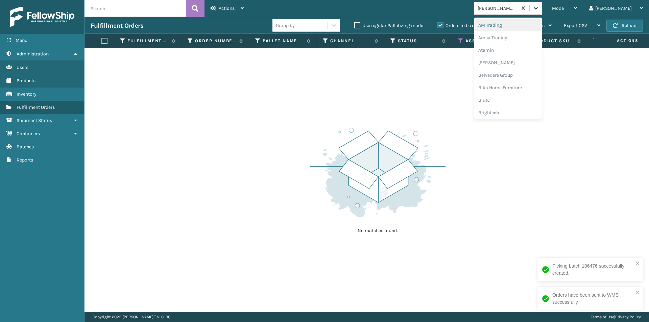
click at [538, 9] on icon at bounding box center [535, 8] width 4 height 2
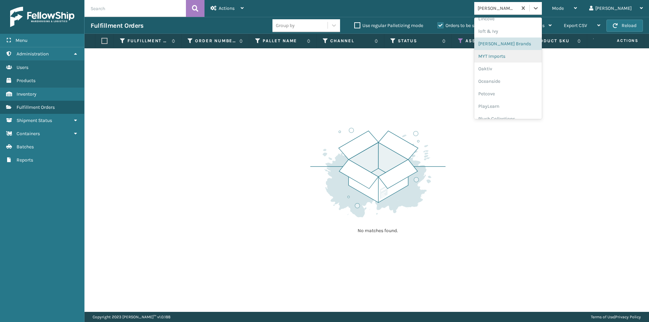
click at [527, 60] on div "MYT Imports" at bounding box center [508, 56] width 68 height 13
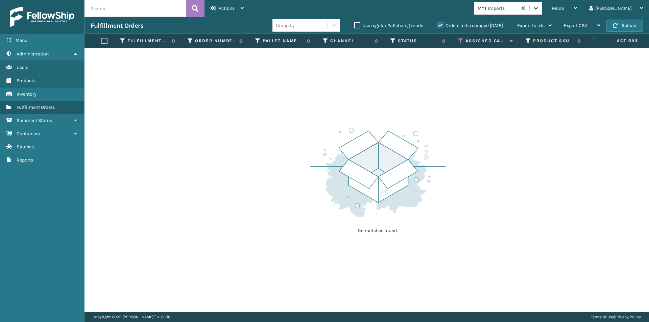
click at [539, 8] on icon at bounding box center [535, 8] width 7 height 7
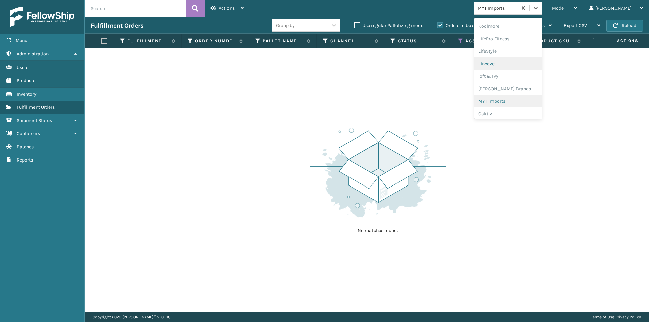
scroll to position [248, 0]
click at [521, 98] on div "Oaktiv" at bounding box center [508, 102] width 68 height 13
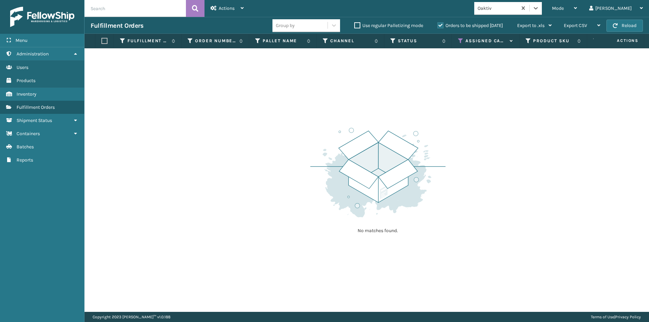
click at [562, 2] on div "Mode Regular Mode Picking Mode Labeling Mode Exit Scan Mode option Oaktiv, sele…" at bounding box center [449, 8] width 399 height 17
click at [539, 6] on icon at bounding box center [535, 8] width 7 height 7
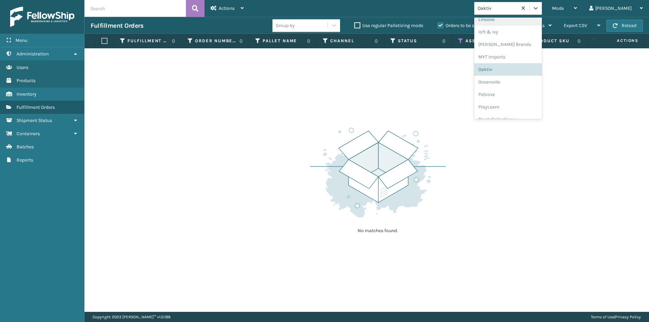
scroll to position [281, 0]
click at [514, 84] on div "Oceanside" at bounding box center [508, 81] width 68 height 13
click at [539, 10] on icon at bounding box center [535, 8] width 7 height 7
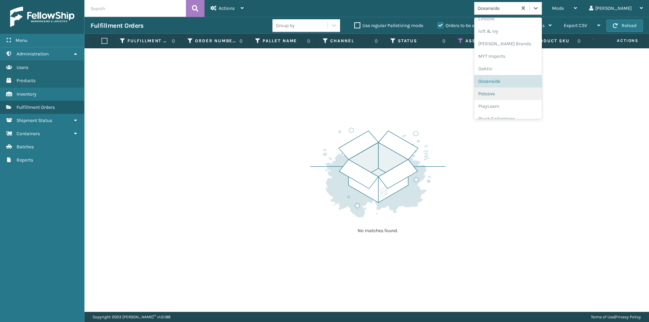
click at [514, 93] on div "Petcove" at bounding box center [508, 94] width 68 height 13
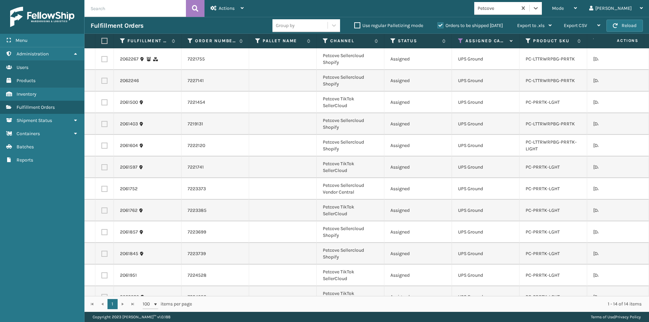
click at [105, 41] on label at bounding box center [103, 41] width 4 height 6
click at [102, 41] on input "checkbox" at bounding box center [101, 41] width 0 height 4
checkbox input "true"
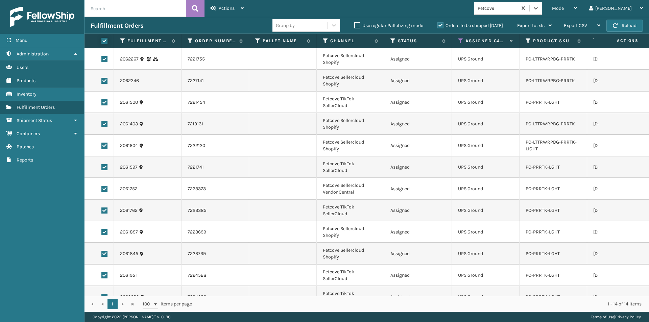
checkbox input "true"
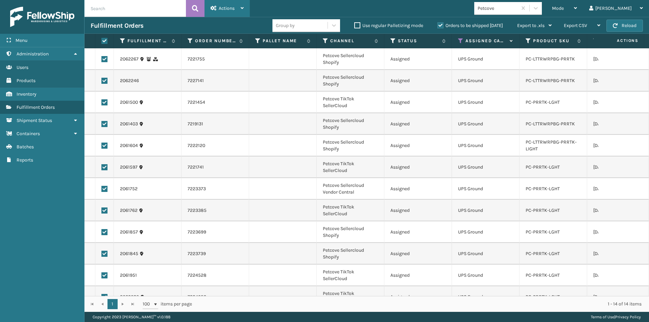
click at [242, 4] on div "Actions" at bounding box center [226, 8] width 33 height 17
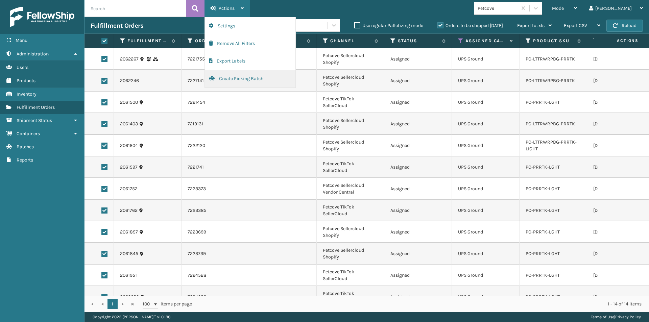
click at [232, 79] on button "Create Picking Batch" at bounding box center [250, 79] width 91 height 18
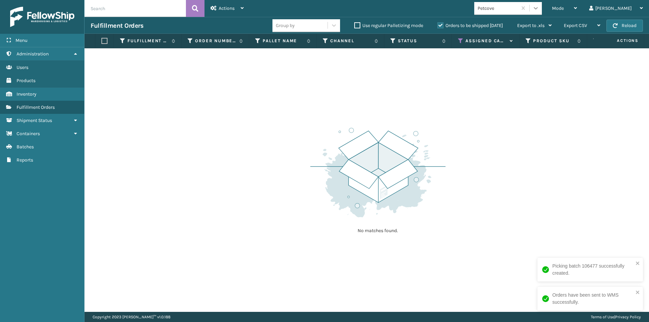
click at [539, 9] on icon at bounding box center [535, 8] width 7 height 7
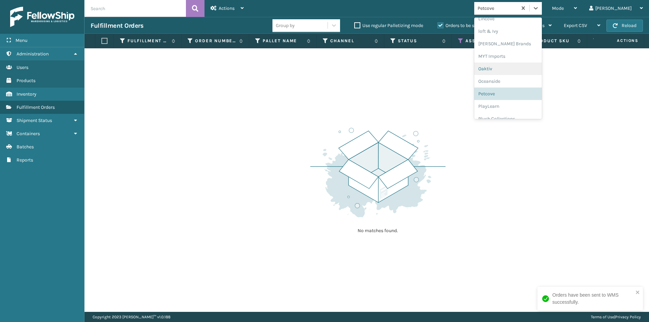
scroll to position [326, 0]
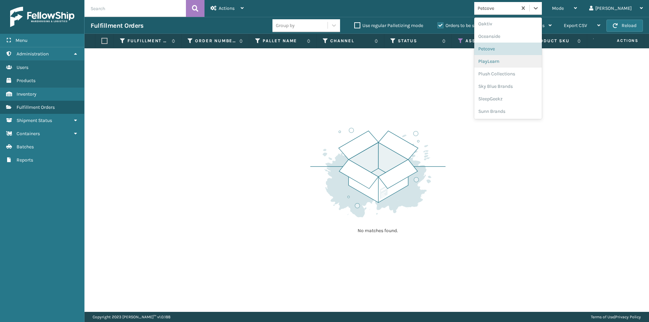
click at [525, 61] on div "PlayLearn" at bounding box center [508, 61] width 68 height 13
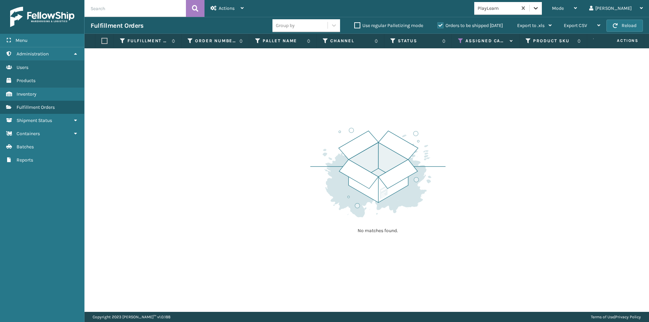
click at [539, 9] on icon at bounding box center [535, 8] width 7 height 7
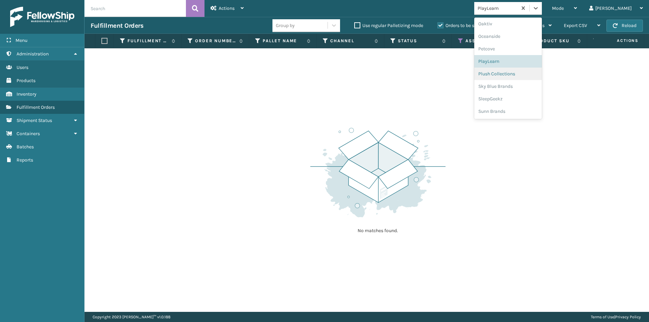
click at [535, 74] on div "Plush Collections" at bounding box center [508, 74] width 68 height 13
click at [542, 7] on div at bounding box center [535, 8] width 12 height 12
click at [528, 86] on div "Sky Blue Brands" at bounding box center [508, 86] width 68 height 13
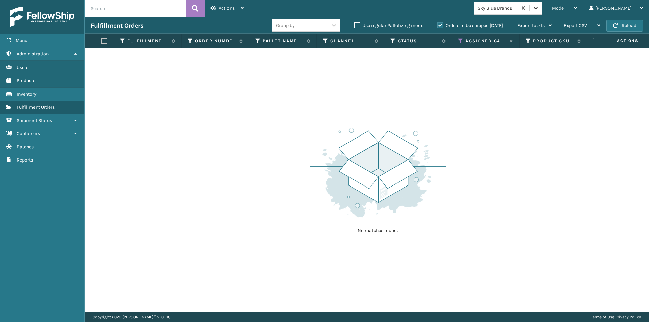
click at [539, 9] on icon at bounding box center [535, 8] width 7 height 7
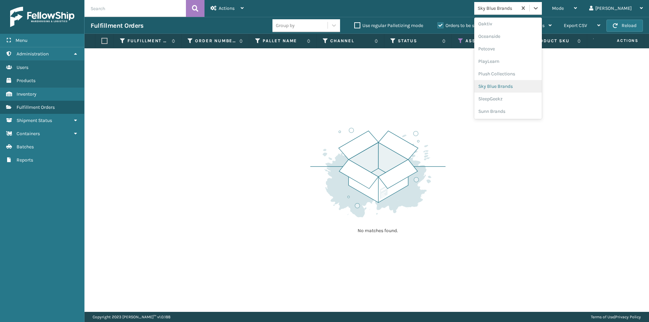
click at [531, 89] on div "Sky Blue Brands" at bounding box center [508, 86] width 68 height 13
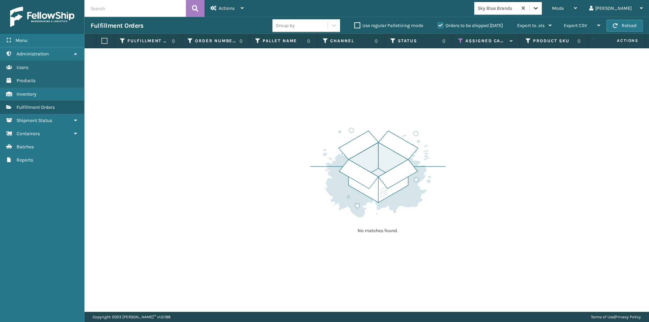
click at [539, 10] on icon at bounding box center [535, 8] width 7 height 7
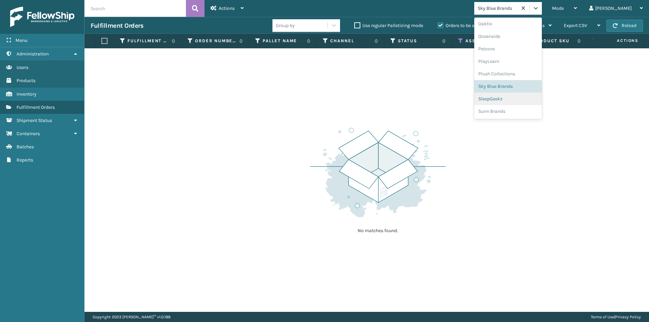
click at [521, 101] on div "SleepGeekz" at bounding box center [508, 99] width 68 height 13
click at [542, 8] on div at bounding box center [535, 8] width 12 height 12
click at [527, 111] on div "Sunn Brands" at bounding box center [508, 111] width 68 height 13
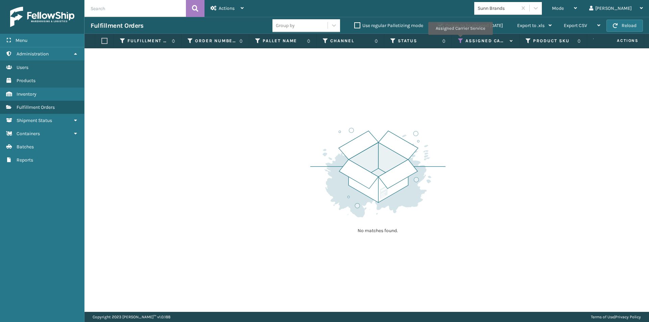
click at [460, 40] on icon at bounding box center [460, 41] width 5 height 6
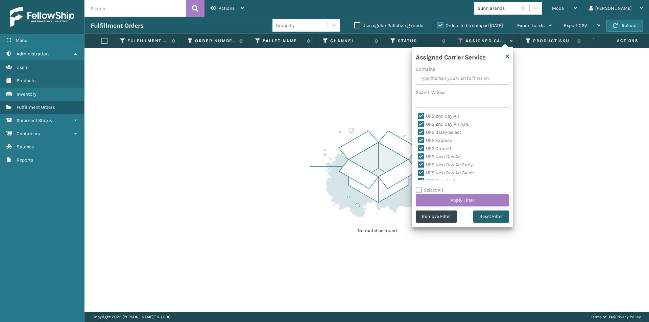
drag, startPoint x: 492, startPoint y: 219, endPoint x: 489, endPoint y: 212, distance: 8.2
click at [493, 219] on button "Reset Filter" at bounding box center [491, 216] width 36 height 12
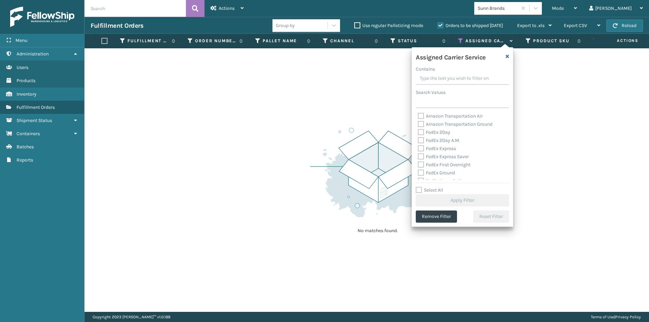
click at [418, 131] on label "FedEx 2Day" at bounding box center [434, 132] width 32 height 6
click at [418, 131] on input "FedEx 2Day" at bounding box center [418, 130] width 0 height 4
click at [422, 140] on label "FedEx 2Day A.M." at bounding box center [439, 141] width 42 height 6
click at [418, 140] on input "FedEx 2Day A.M." at bounding box center [418, 138] width 0 height 4
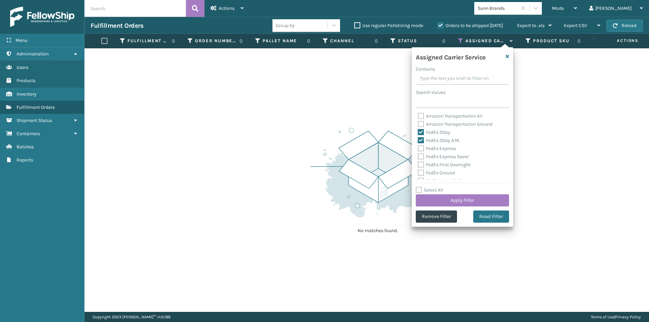
click at [423, 150] on label "FedEx Express" at bounding box center [437, 149] width 38 height 6
click at [418, 149] on input "FedEx Express" at bounding box center [418, 147] width 0 height 4
click at [423, 156] on label "FedEx Express Saver" at bounding box center [443, 157] width 51 height 6
click at [418, 156] on input "FedEx Express Saver" at bounding box center [418, 155] width 0 height 4
click at [479, 204] on button "Apply Filter" at bounding box center [462, 200] width 93 height 12
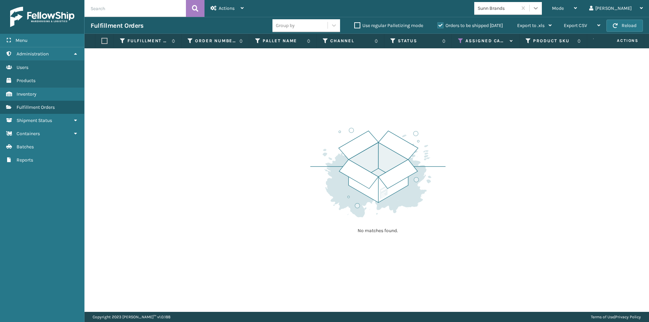
click at [539, 8] on icon at bounding box center [535, 8] width 7 height 7
click at [462, 41] on icon at bounding box center [460, 41] width 5 height 6
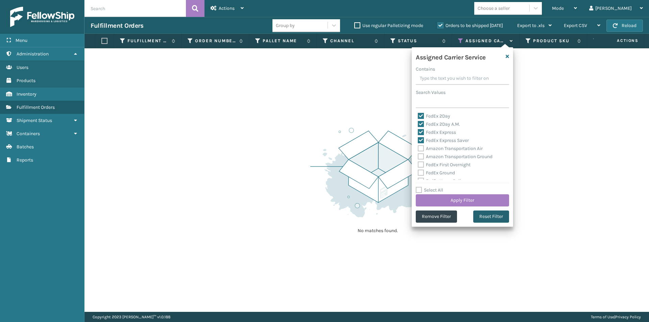
click at [488, 220] on button "Reset Filter" at bounding box center [491, 216] width 36 height 12
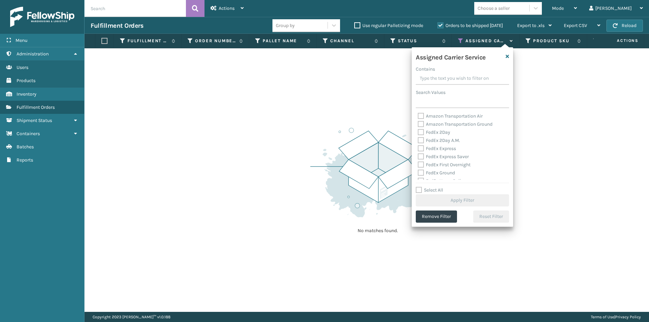
click at [422, 132] on label "FedEx 2Day" at bounding box center [434, 132] width 32 height 6
click at [418, 132] on input "FedEx 2Day" at bounding box center [418, 130] width 0 height 4
click at [422, 139] on label "FedEx 2Day A.M." at bounding box center [439, 141] width 42 height 6
click at [418, 139] on input "FedEx 2Day A.M." at bounding box center [418, 138] width 0 height 4
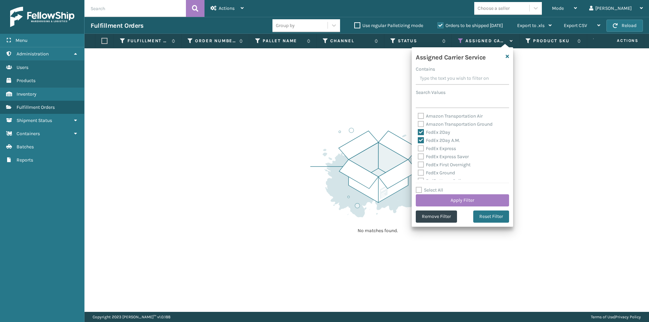
click at [420, 149] on label "FedEx Express" at bounding box center [437, 149] width 38 height 6
click at [418, 149] on input "FedEx Express" at bounding box center [418, 147] width 0 height 4
click at [421, 154] on label "FedEx Express Saver" at bounding box center [443, 157] width 51 height 6
click at [418, 154] on input "FedEx Express Saver" at bounding box center [418, 155] width 0 height 4
click at [420, 164] on label "FedEx First Overnight" at bounding box center [444, 165] width 53 height 6
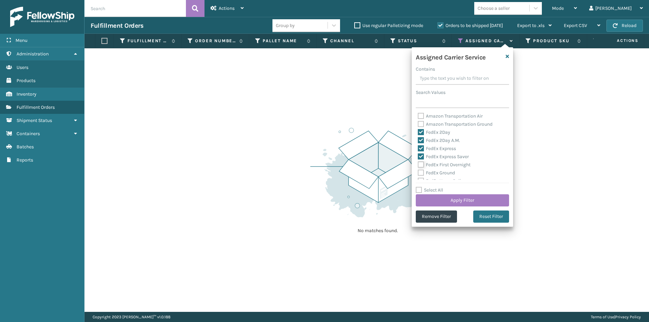
click at [418, 164] on input "FedEx First Overnight" at bounding box center [418, 163] width 0 height 4
drag, startPoint x: 420, startPoint y: 171, endPoint x: 436, endPoint y: 166, distance: 16.3
click at [421, 171] on label "FedEx Ground" at bounding box center [436, 173] width 37 height 6
click at [418, 171] on input "FedEx Ground" at bounding box center [418, 171] width 0 height 4
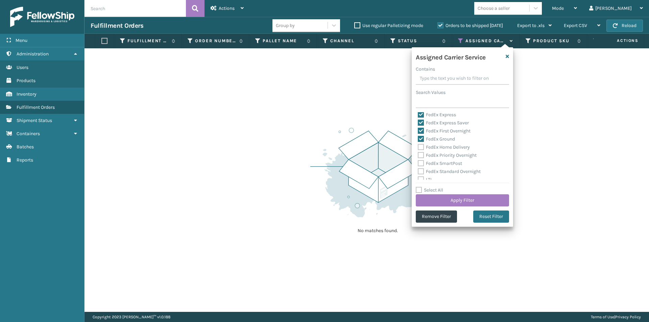
click at [420, 146] on label "FedEx Home Delivery" at bounding box center [444, 147] width 52 height 6
click at [418, 146] on input "FedEx Home Delivery" at bounding box center [418, 145] width 0 height 4
click at [421, 156] on label "FedEx Priority Overnight" at bounding box center [447, 155] width 59 height 6
click at [418, 156] on input "FedEx Priority Overnight" at bounding box center [418, 153] width 0 height 4
click at [422, 160] on label "FedEx SmartPost" at bounding box center [440, 163] width 44 height 6
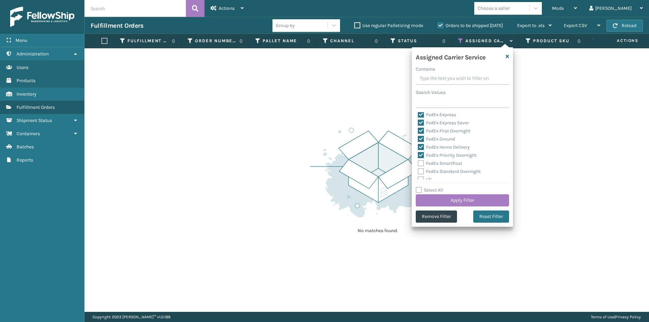
click at [421, 169] on label "FedEx Standard Overnight" at bounding box center [449, 172] width 63 height 6
click at [418, 169] on input "FedEx Standard Overnight" at bounding box center [418, 170] width 0 height 4
click at [423, 162] on label "FedEx SmartPost" at bounding box center [440, 163] width 44 height 6
click at [418, 162] on input "FedEx SmartPost" at bounding box center [418, 161] width 0 height 4
click at [481, 198] on button "Apply Filter" at bounding box center [462, 200] width 93 height 12
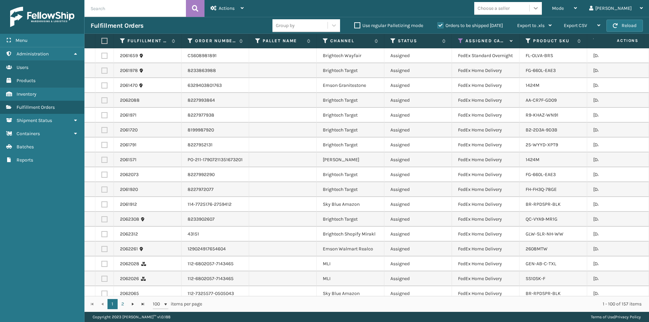
click at [542, 7] on div at bounding box center [535, 8] width 12 height 12
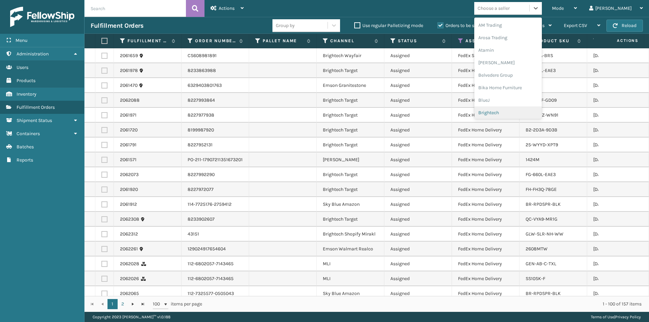
click at [513, 110] on div "Brightech" at bounding box center [508, 112] width 68 height 13
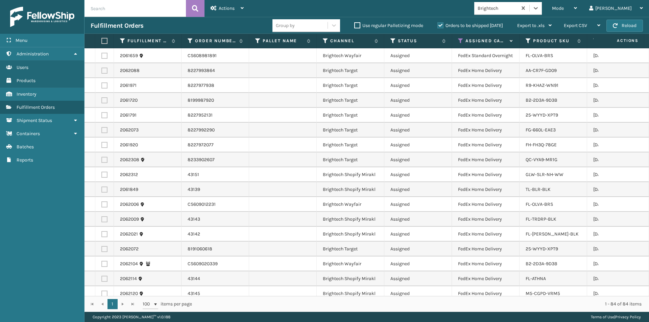
click at [103, 39] on label at bounding box center [103, 41] width 4 height 6
click at [102, 39] on input "checkbox" at bounding box center [101, 41] width 0 height 4
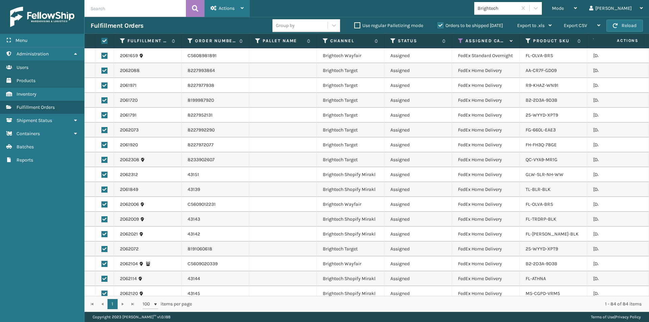
click at [233, 1] on div "Actions" at bounding box center [226, 8] width 33 height 17
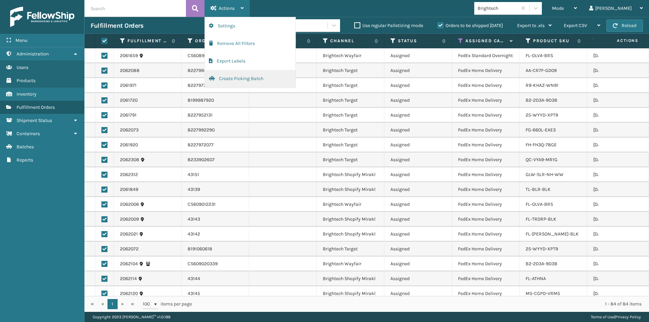
click at [232, 78] on button "Create Picking Batch" at bounding box center [250, 79] width 91 height 18
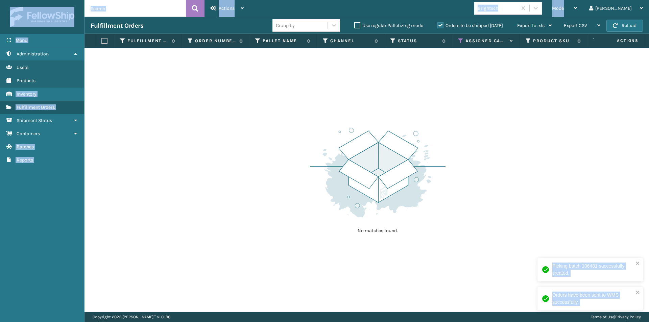
click at [563, 1] on div "Mode Regular Mode Picking Mode Labeling Mode Exit Scan Mode Brightech [PERSON_N…" at bounding box center [449, 8] width 399 height 17
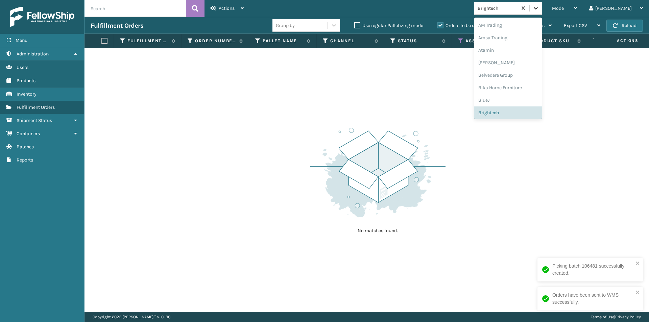
drag, startPoint x: 561, startPoint y: 6, endPoint x: 566, endPoint y: 13, distance: 8.4
click at [539, 6] on icon at bounding box center [535, 8] width 7 height 7
click at [533, 46] on div "Atamin" at bounding box center [508, 46] width 68 height 13
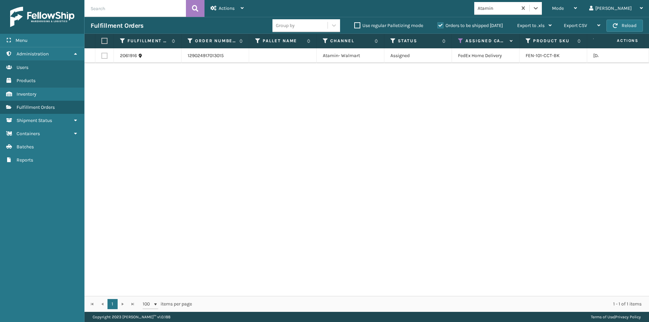
click at [102, 40] on th at bounding box center [104, 41] width 19 height 15
click at [103, 43] on label at bounding box center [103, 41] width 4 height 6
click at [102, 43] on input "checkbox" at bounding box center [101, 41] width 0 height 4
drag, startPoint x: 240, startPoint y: 9, endPoint x: 243, endPoint y: 14, distance: 5.5
click at [241, 10] on div "Actions" at bounding box center [226, 8] width 33 height 17
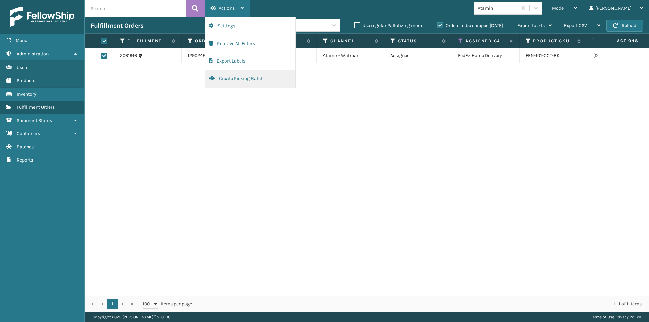
click at [222, 77] on button "Create Picking Batch" at bounding box center [250, 79] width 91 height 18
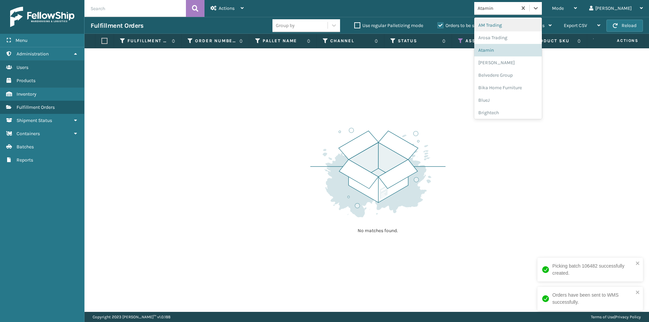
drag, startPoint x: 560, startPoint y: 9, endPoint x: 554, endPoint y: 21, distance: 12.7
click at [539, 10] on icon at bounding box center [535, 8] width 7 height 7
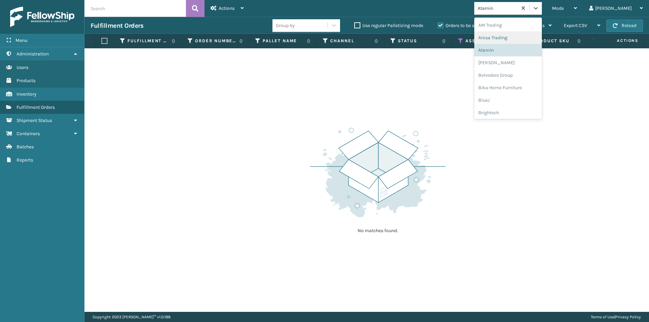
click at [520, 39] on div "Arosa Trading" at bounding box center [508, 37] width 68 height 13
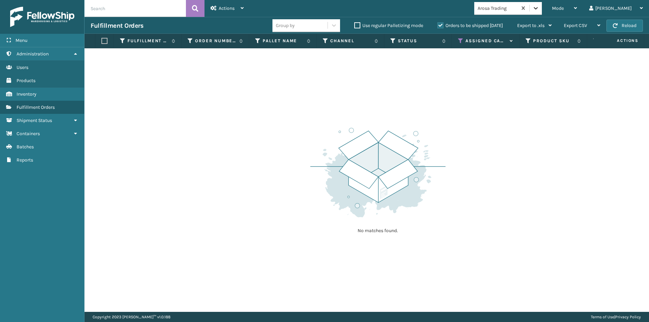
click at [539, 10] on icon at bounding box center [535, 8] width 7 height 7
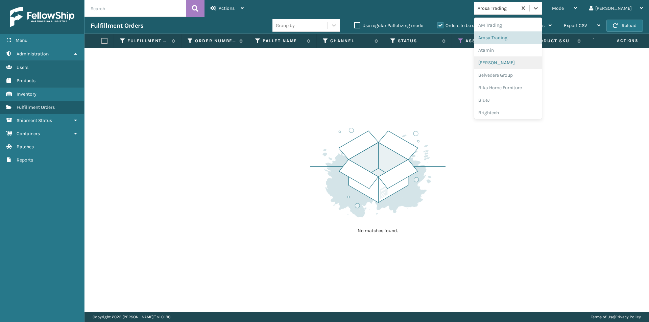
click at [516, 64] on div "[PERSON_NAME]" at bounding box center [508, 62] width 68 height 13
click at [539, 10] on icon at bounding box center [535, 8] width 7 height 7
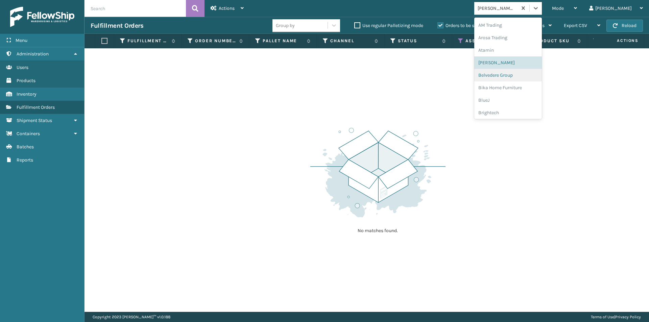
click at [524, 74] on div "Belvedere Group" at bounding box center [508, 75] width 68 height 13
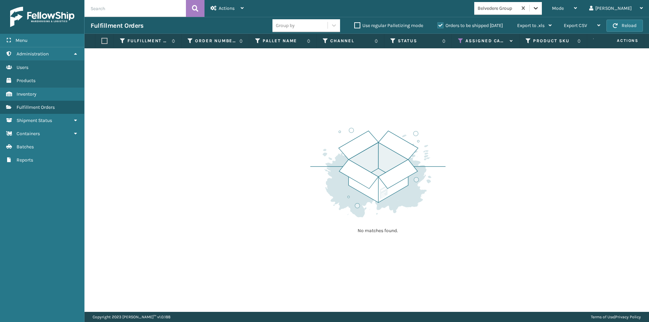
click at [539, 10] on icon at bounding box center [535, 8] width 7 height 7
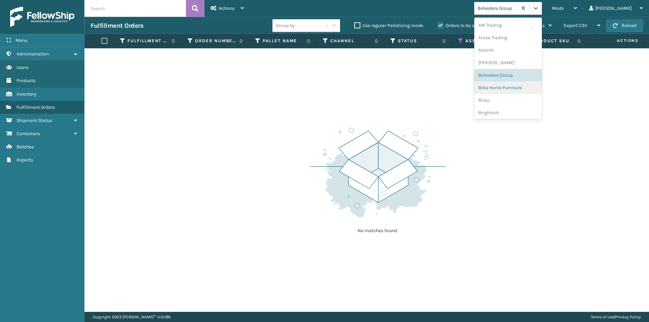
click at [527, 88] on div "Bika Home Furniture" at bounding box center [508, 87] width 68 height 13
drag, startPoint x: 556, startPoint y: 8, endPoint x: 563, endPoint y: 23, distance: 16.5
click at [539, 8] on icon at bounding box center [535, 8] width 7 height 7
click at [519, 100] on div "BlueJ" at bounding box center [508, 100] width 68 height 13
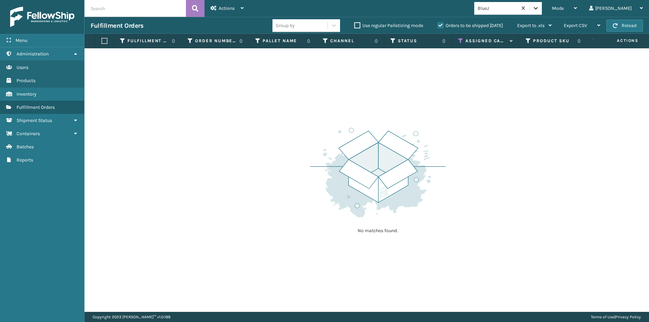
drag, startPoint x: 555, startPoint y: 5, endPoint x: 562, endPoint y: 14, distance: 11.2
click at [542, 6] on div at bounding box center [535, 8] width 12 height 12
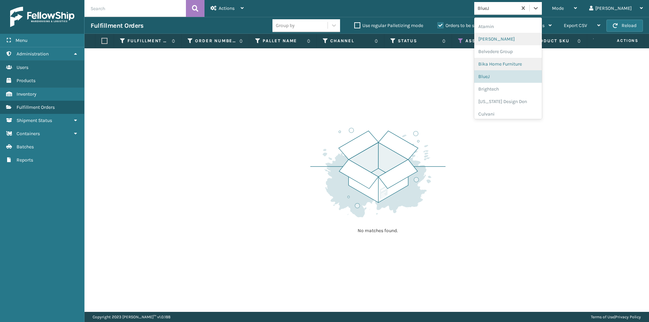
scroll to position [34, 0]
click at [520, 89] on div "[US_STATE] Design Den" at bounding box center [508, 91] width 68 height 13
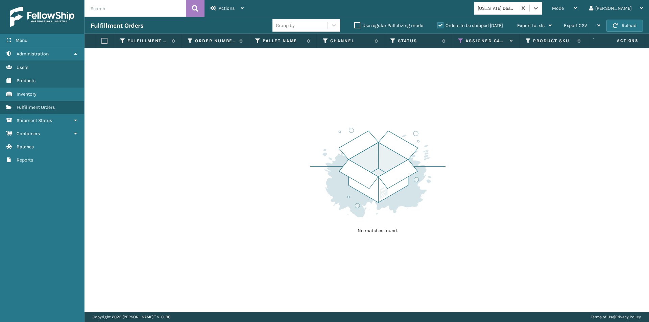
drag, startPoint x: 559, startPoint y: 8, endPoint x: 566, endPoint y: 16, distance: 10.6
click at [539, 10] on icon at bounding box center [535, 8] width 7 height 7
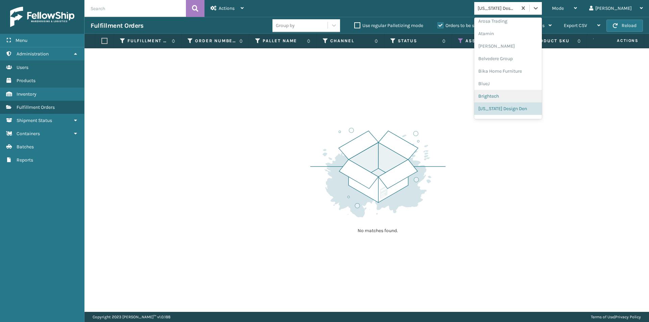
scroll to position [50, 0]
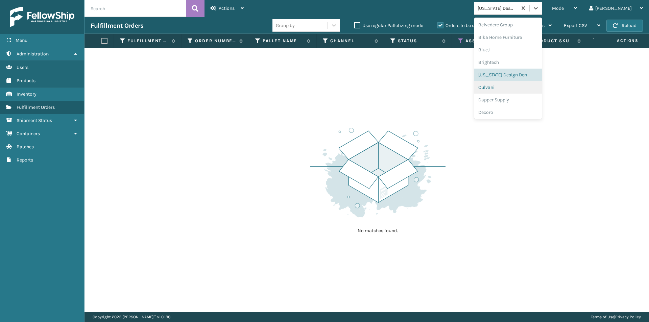
click at [523, 89] on div "Culvani" at bounding box center [508, 87] width 68 height 13
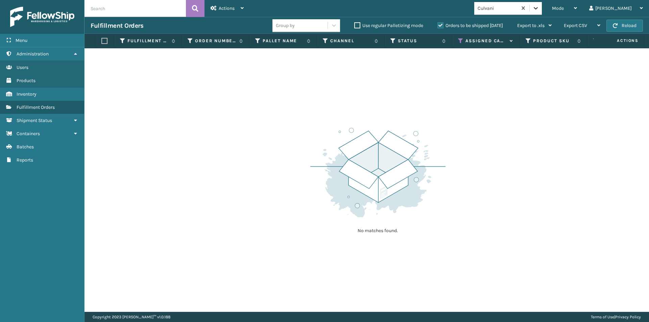
drag, startPoint x: 557, startPoint y: 9, endPoint x: 561, endPoint y: 13, distance: 6.0
click at [539, 11] on icon at bounding box center [535, 8] width 7 height 7
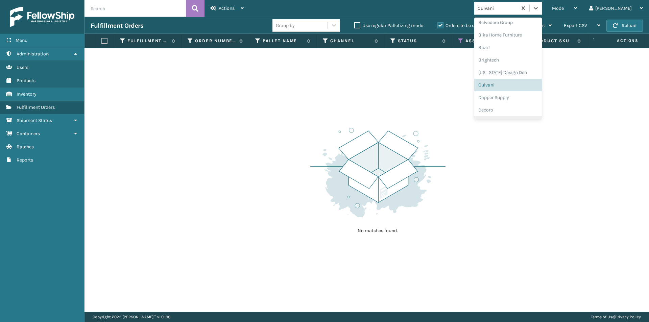
scroll to position [63, 0]
click at [532, 89] on div "Dapper Supply" at bounding box center [508, 87] width 68 height 13
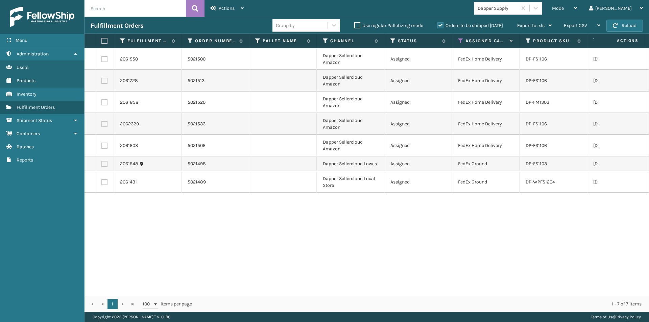
click at [105, 41] on label at bounding box center [103, 41] width 4 height 6
click at [102, 41] on input "checkbox" at bounding box center [101, 41] width 0 height 4
click at [236, 7] on div "Actions" at bounding box center [226, 8] width 33 height 17
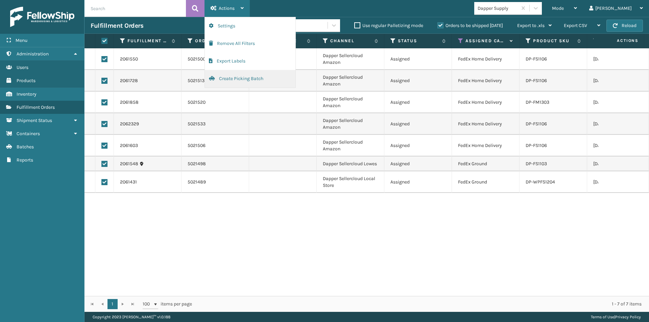
click at [230, 76] on button "Create Picking Batch" at bounding box center [250, 79] width 91 height 18
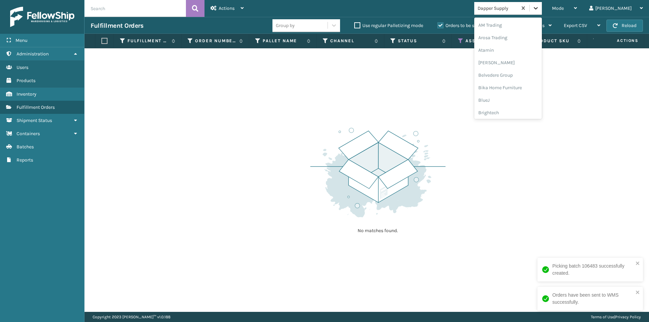
click at [542, 8] on div at bounding box center [535, 8] width 12 height 12
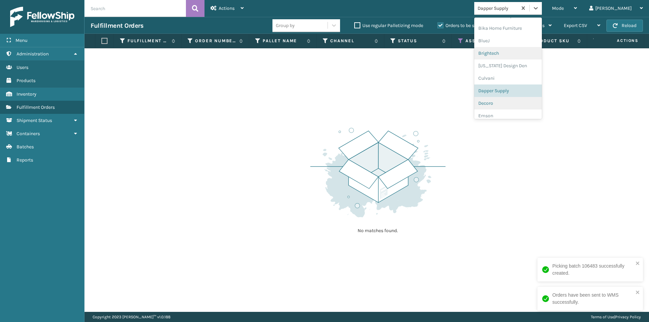
scroll to position [75, 0]
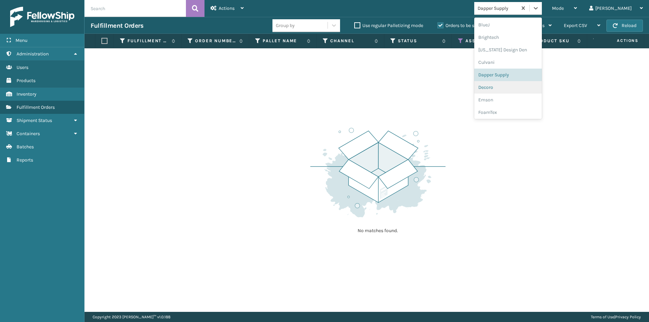
click at [518, 90] on div "Decoro" at bounding box center [508, 87] width 68 height 13
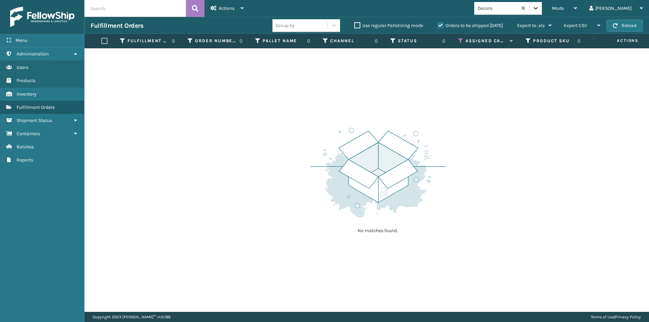
click at [539, 10] on icon at bounding box center [535, 8] width 7 height 7
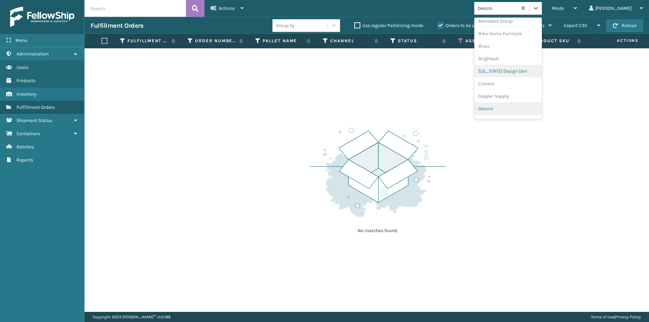
scroll to position [88, 0]
click at [520, 91] on div "Emson" at bounding box center [508, 87] width 68 height 13
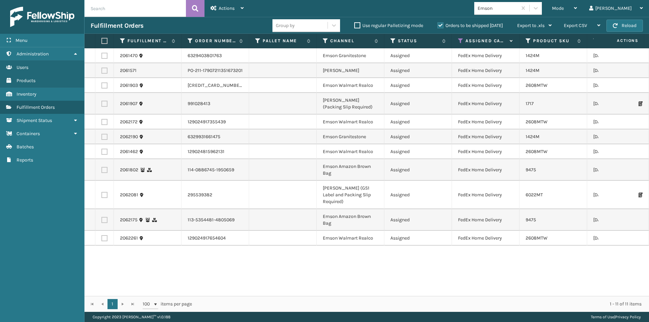
click at [105, 42] on label at bounding box center [103, 41] width 4 height 6
click at [102, 42] on input "checkbox" at bounding box center [101, 41] width 0 height 4
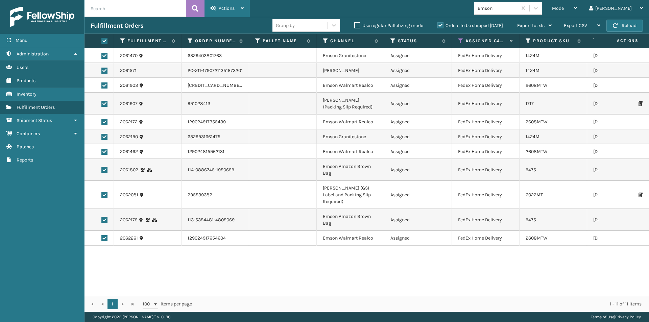
click at [241, 10] on div "Actions" at bounding box center [226, 8] width 33 height 17
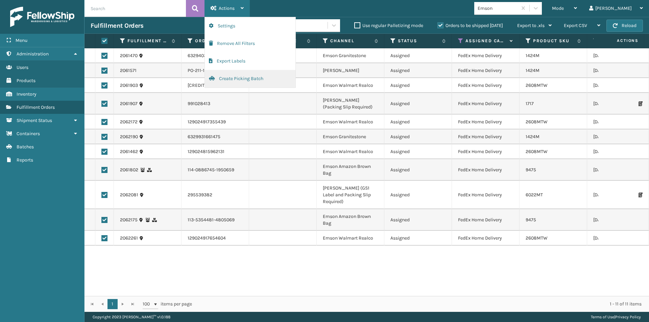
click at [222, 83] on button "Create Picking Batch" at bounding box center [250, 79] width 91 height 18
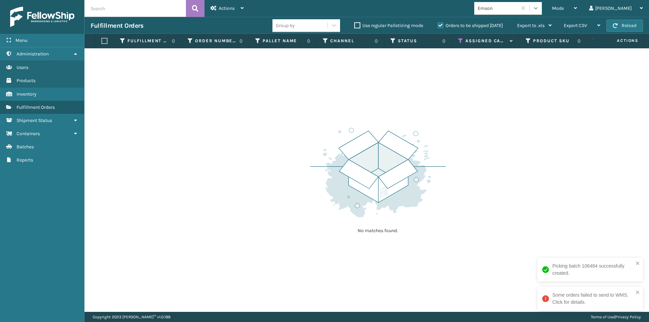
click at [539, 10] on icon at bounding box center [535, 8] width 7 height 7
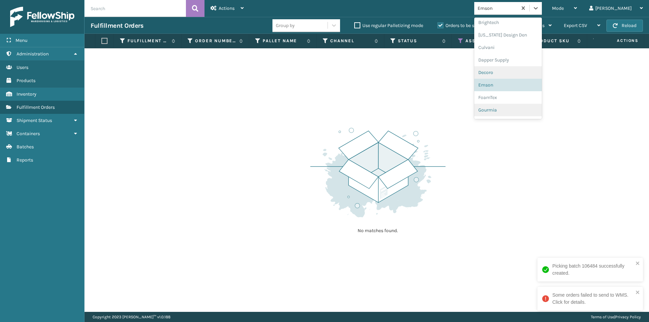
scroll to position [100, 0]
click at [514, 87] on div "FoamTex" at bounding box center [508, 87] width 68 height 13
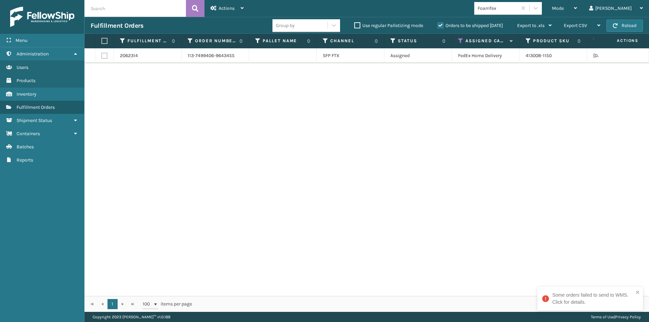
click at [104, 39] on label at bounding box center [103, 41] width 4 height 6
click at [102, 39] on input "checkbox" at bounding box center [101, 41] width 0 height 4
click at [235, 8] on div "Actions" at bounding box center [226, 8] width 33 height 17
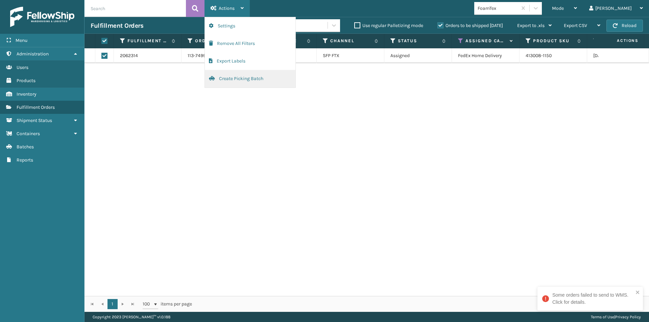
click at [257, 79] on button "Create Picking Batch" at bounding box center [250, 79] width 91 height 18
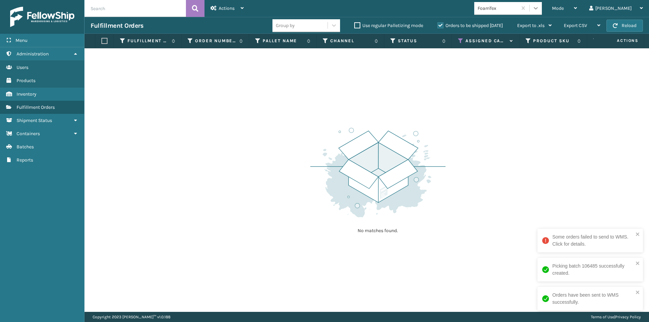
drag, startPoint x: 560, startPoint y: 8, endPoint x: 561, endPoint y: 13, distance: 4.8
click at [539, 10] on icon at bounding box center [535, 8] width 7 height 7
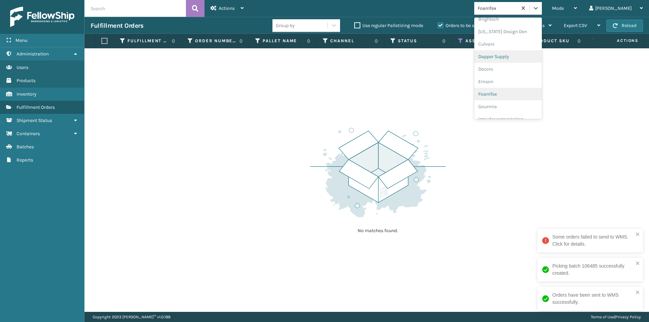
scroll to position [113, 0]
click at [507, 91] on div "Gourmia" at bounding box center [508, 87] width 68 height 13
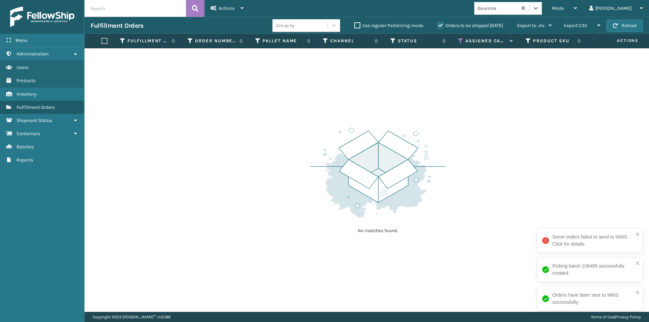
click at [542, 14] on div "Gourmia" at bounding box center [508, 8] width 68 height 13
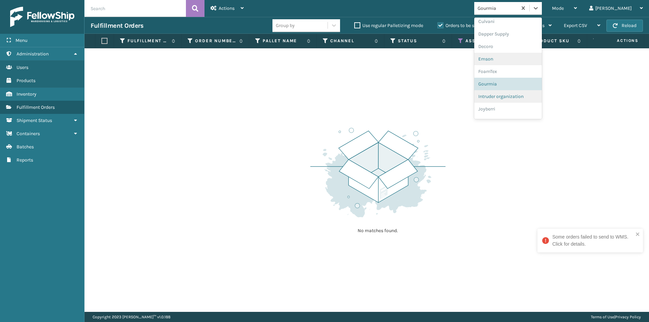
scroll to position [125, 0]
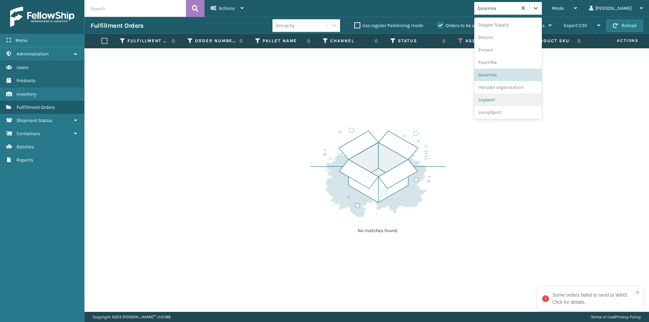
click at [521, 98] on div "Joyberri" at bounding box center [508, 100] width 68 height 13
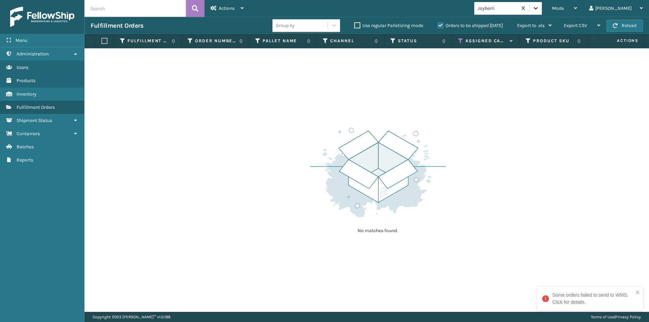
click at [539, 7] on icon at bounding box center [535, 8] width 7 height 7
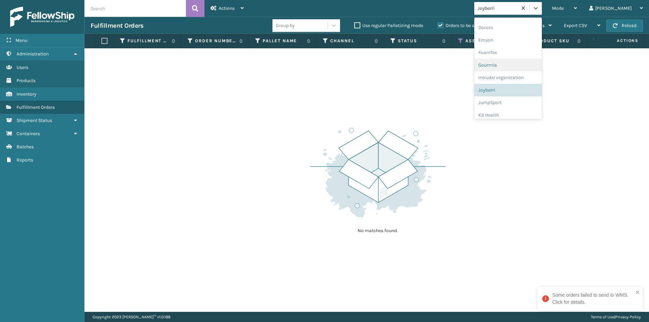
scroll to position [150, 0]
click at [527, 86] on div "JumpSport" at bounding box center [508, 87] width 68 height 13
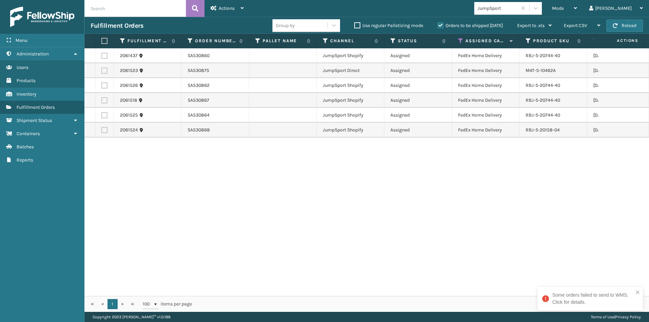
click at [105, 42] on label at bounding box center [103, 41] width 4 height 6
click at [102, 42] on input "checkbox" at bounding box center [101, 41] width 0 height 4
click at [235, 6] on div "Actions" at bounding box center [226, 8] width 33 height 17
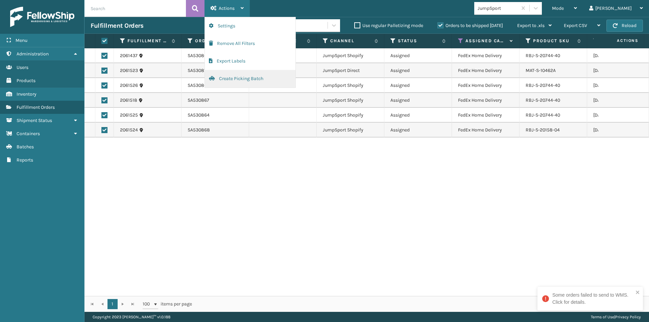
click at [224, 81] on button "Create Picking Batch" at bounding box center [250, 79] width 91 height 18
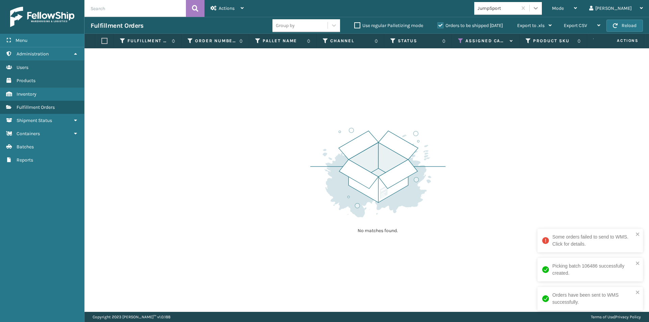
click at [539, 11] on icon at bounding box center [535, 8] width 7 height 7
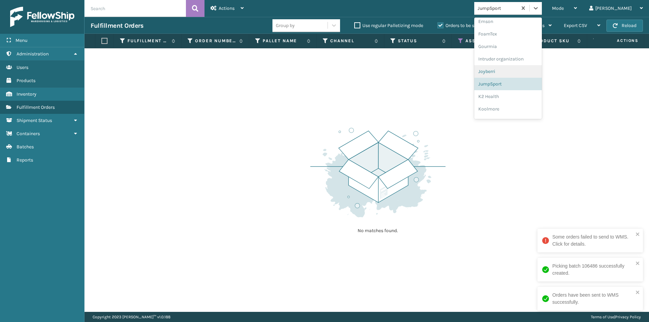
scroll to position [163, 0]
click at [517, 89] on div "K2 Health" at bounding box center [508, 87] width 68 height 13
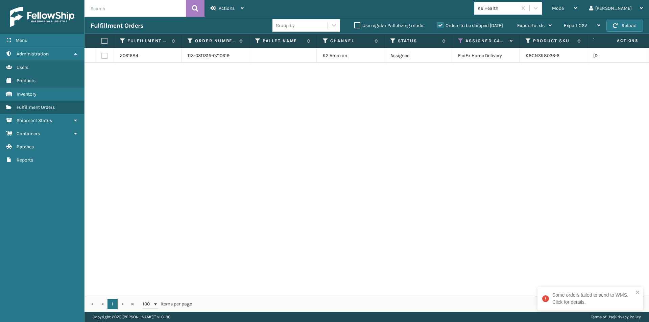
click at [105, 42] on label at bounding box center [103, 41] width 4 height 6
click at [102, 42] on input "checkbox" at bounding box center [101, 41] width 0 height 4
click at [236, 6] on div "Actions" at bounding box center [226, 8] width 33 height 17
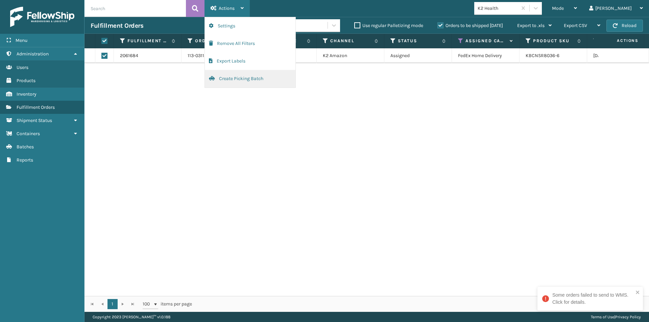
click at [218, 74] on button "Create Picking Batch" at bounding box center [250, 79] width 91 height 18
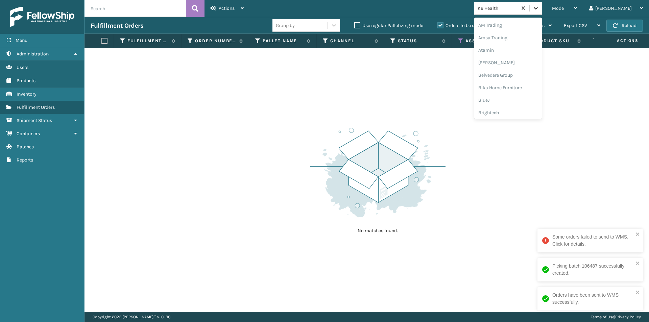
drag, startPoint x: 558, startPoint y: 8, endPoint x: 563, endPoint y: 12, distance: 5.8
click at [539, 10] on icon at bounding box center [535, 8] width 7 height 7
click at [521, 58] on div "Koolmore" at bounding box center [508, 53] width 68 height 13
click at [539, 9] on icon at bounding box center [535, 8] width 7 height 7
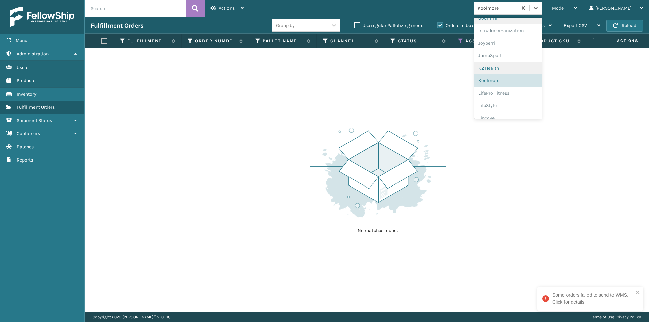
scroll to position [188, 0]
click at [507, 90] on div "LifePro Fitness" at bounding box center [508, 87] width 68 height 13
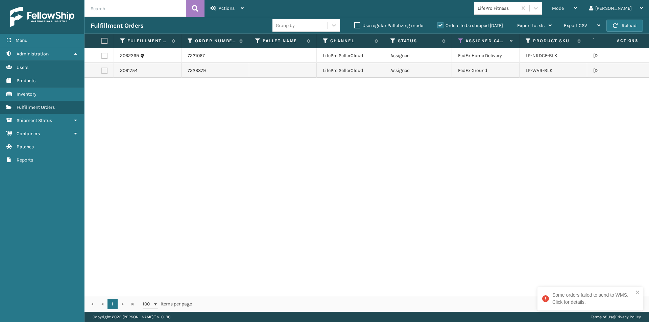
click at [105, 40] on label at bounding box center [103, 41] width 4 height 6
click at [102, 40] on input "checkbox" at bounding box center [101, 41] width 0 height 4
click at [241, 8] on icon at bounding box center [242, 8] width 3 height 5
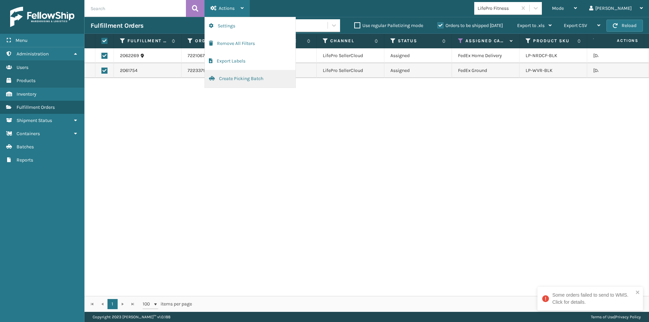
click at [219, 81] on button "Create Picking Batch" at bounding box center [250, 79] width 91 height 18
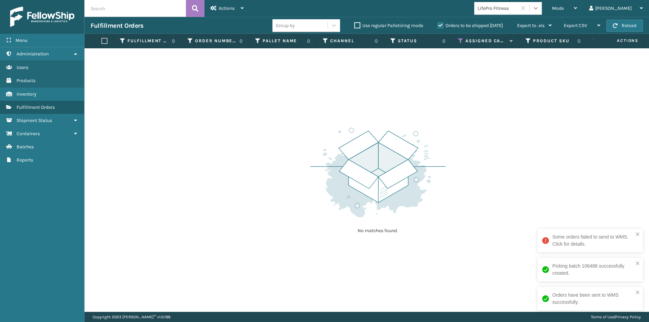
click at [539, 6] on icon at bounding box center [535, 8] width 7 height 7
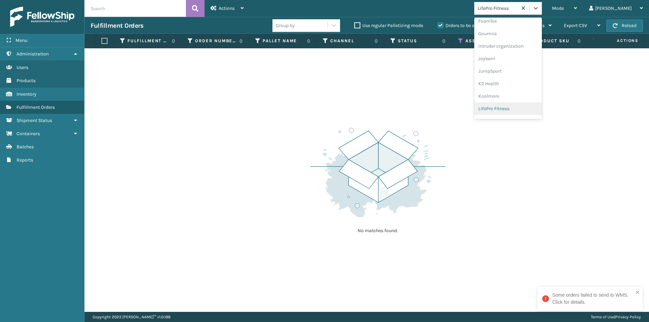
scroll to position [200, 0]
click at [516, 102] on div "Lincove" at bounding box center [508, 100] width 68 height 13
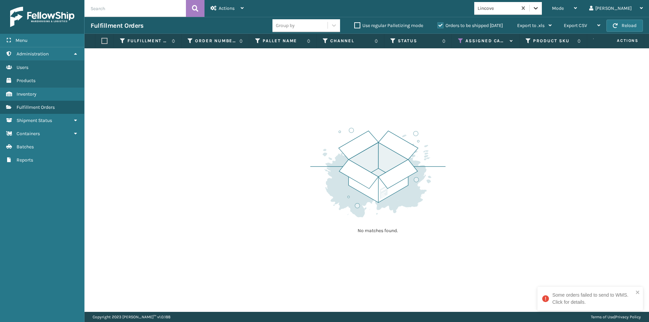
click at [542, 11] on div at bounding box center [535, 8] width 12 height 12
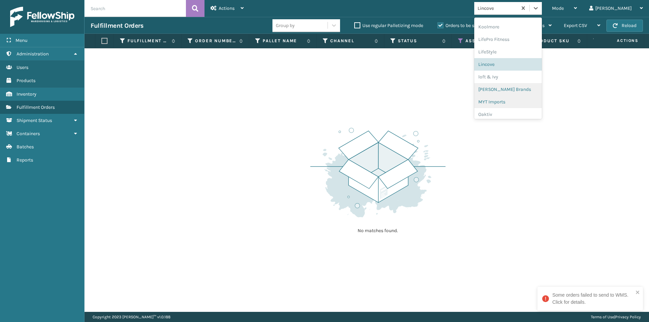
scroll to position [248, 0]
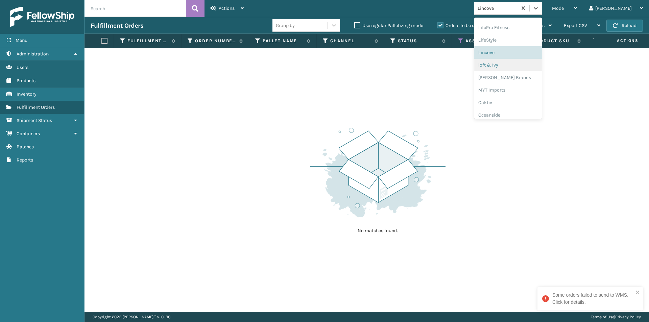
click at [517, 68] on div "loft & Ivy" at bounding box center [508, 65] width 68 height 13
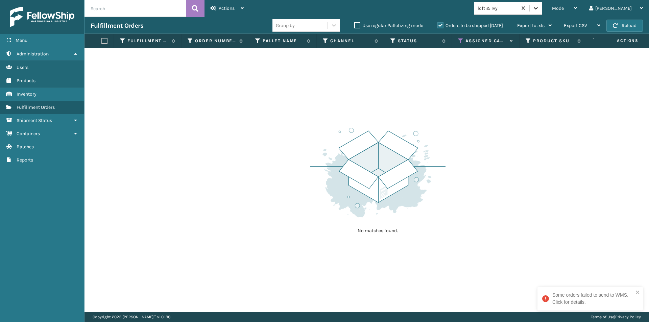
click at [539, 10] on icon at bounding box center [535, 8] width 7 height 7
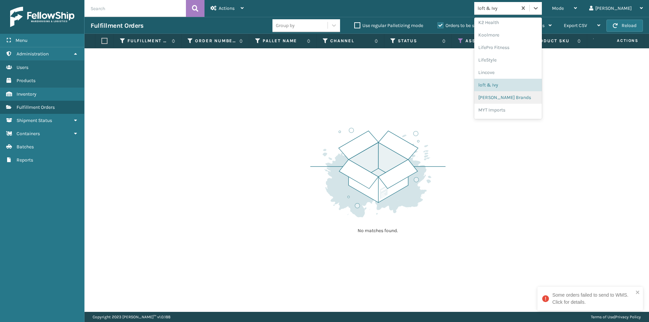
scroll to position [214, 0]
click at [530, 77] on div "LifeStyle" at bounding box center [508, 74] width 68 height 13
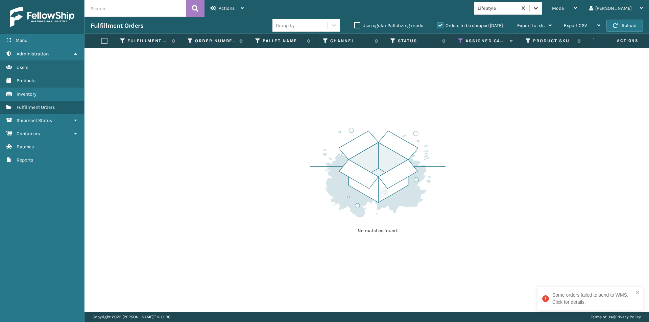
click at [539, 8] on icon at bounding box center [535, 8] width 7 height 7
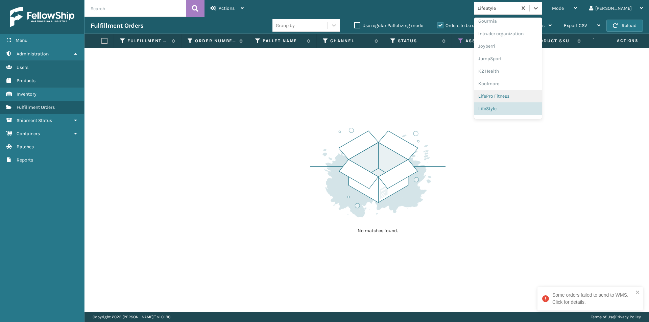
scroll to position [213, 0]
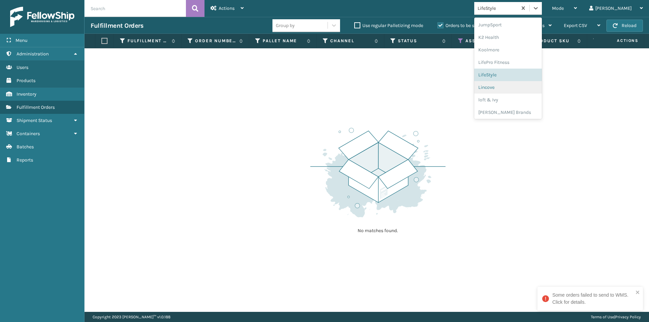
click at [522, 92] on div "Lincove" at bounding box center [508, 87] width 68 height 13
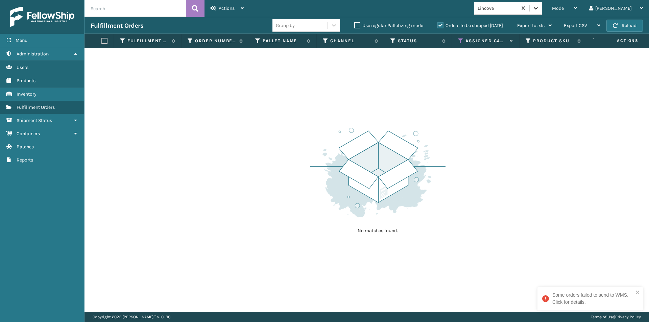
click at [542, 7] on div at bounding box center [535, 8] width 12 height 12
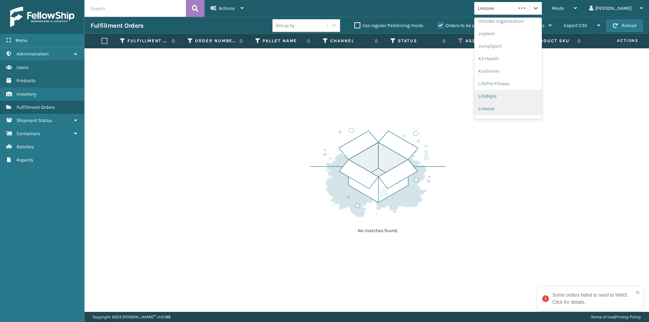
scroll to position [214, 0]
click at [516, 97] on div "loft & Ivy" at bounding box center [508, 99] width 68 height 13
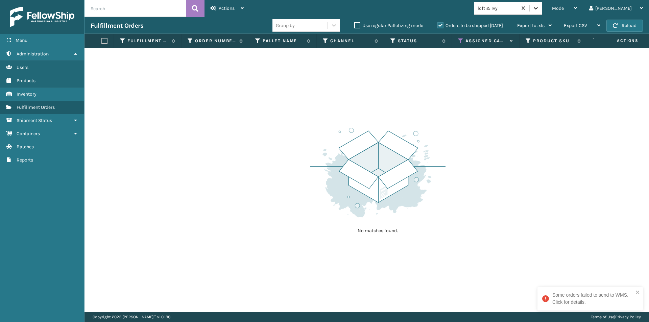
click at [539, 8] on icon at bounding box center [535, 8] width 7 height 7
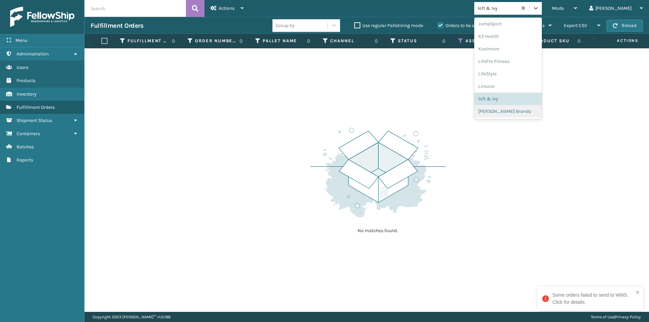
click at [523, 113] on div "[PERSON_NAME] Brands" at bounding box center [508, 111] width 68 height 13
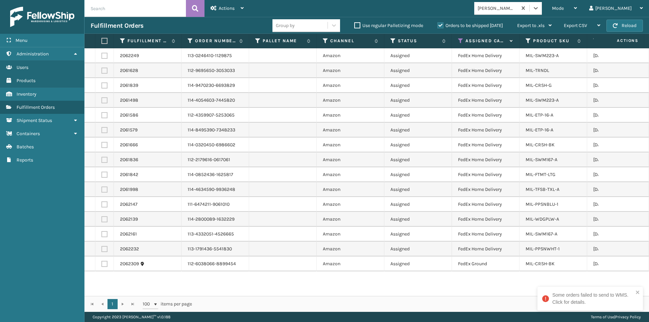
click at [105, 40] on label at bounding box center [103, 41] width 4 height 6
click at [102, 40] on input "checkbox" at bounding box center [101, 41] width 0 height 4
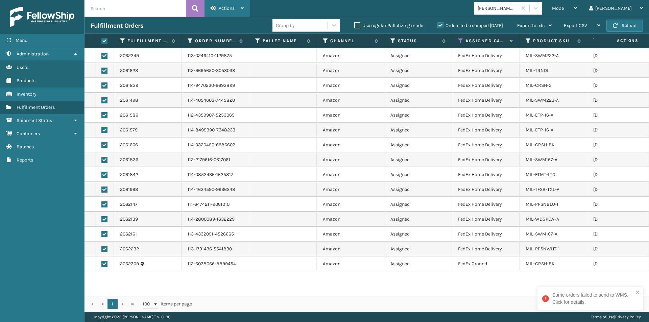
click at [241, 9] on icon at bounding box center [242, 8] width 3 height 5
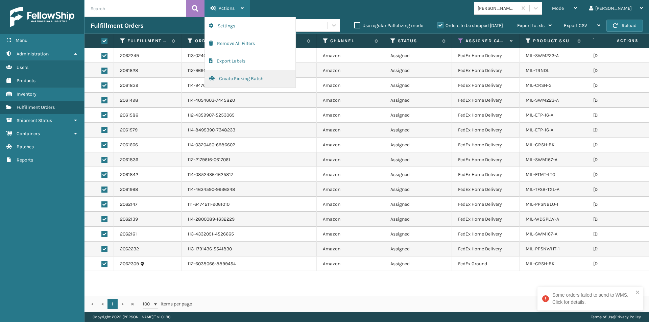
click at [250, 81] on button "Create Picking Batch" at bounding box center [250, 79] width 91 height 18
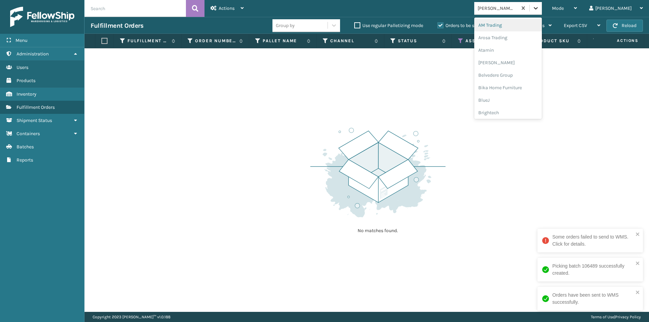
click at [539, 7] on icon at bounding box center [535, 8] width 7 height 7
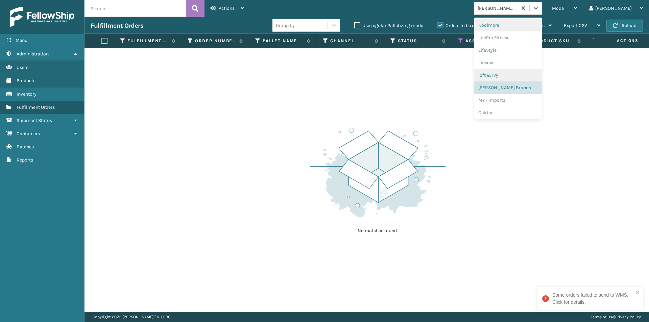
scroll to position [281, 0]
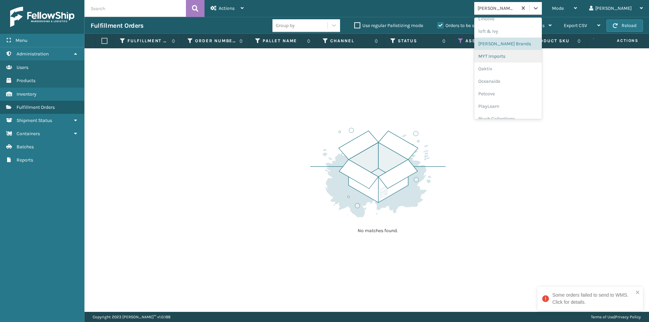
click at [525, 58] on div "MYT Imports" at bounding box center [508, 56] width 68 height 13
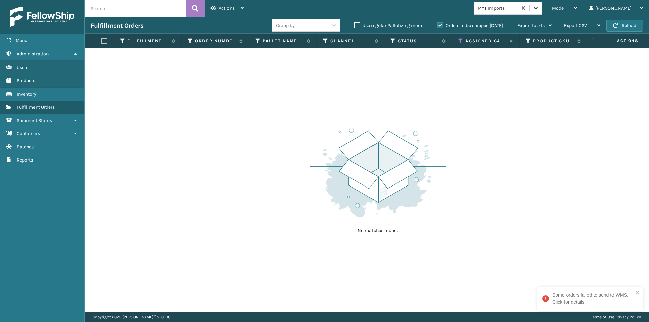
click at [539, 6] on icon at bounding box center [535, 8] width 7 height 7
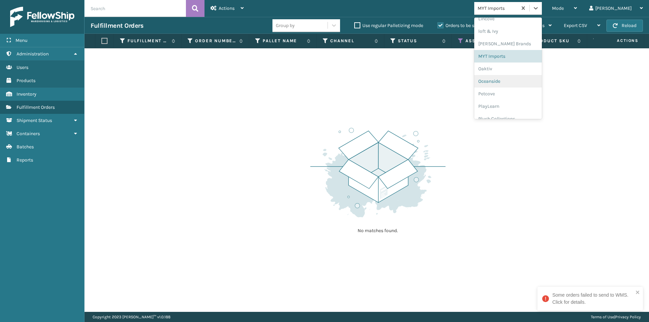
click at [516, 75] on div "Oceanside" at bounding box center [508, 81] width 68 height 13
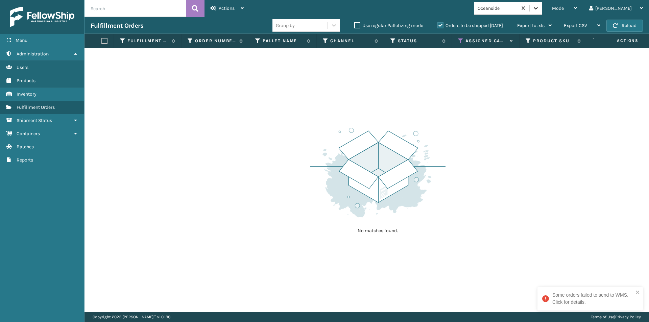
click at [539, 6] on icon at bounding box center [535, 8] width 7 height 7
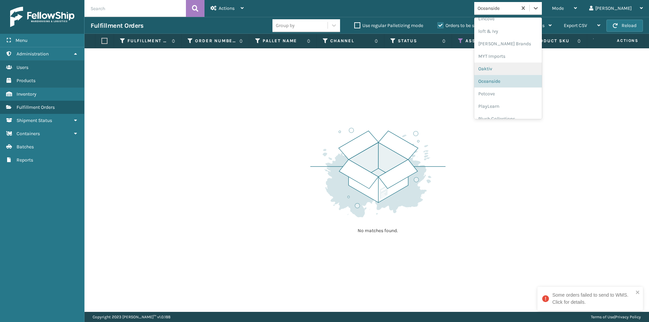
click at [520, 70] on div "Oaktiv" at bounding box center [508, 69] width 68 height 13
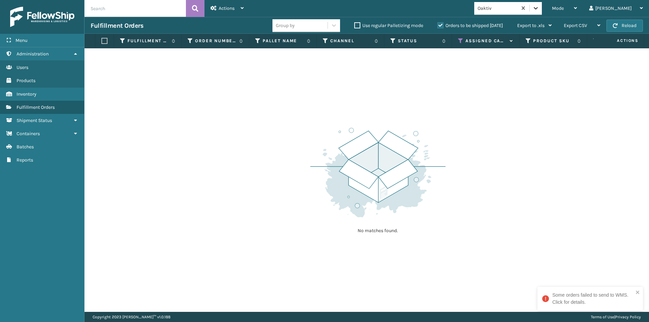
click at [539, 7] on icon at bounding box center [535, 8] width 7 height 7
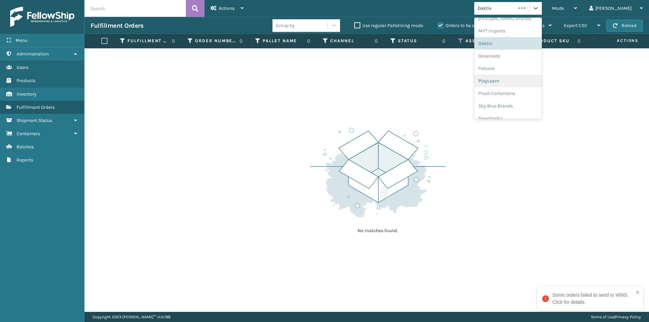
scroll to position [326, 0]
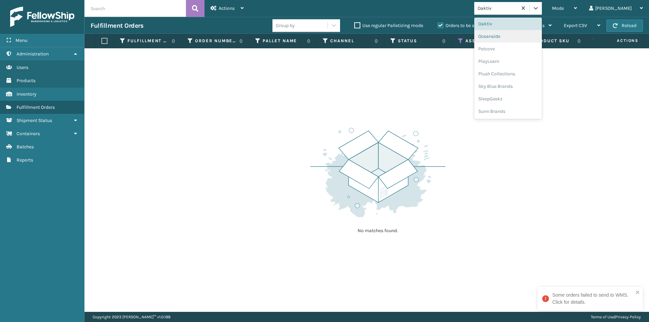
click at [524, 37] on div "Oceanside" at bounding box center [508, 36] width 68 height 13
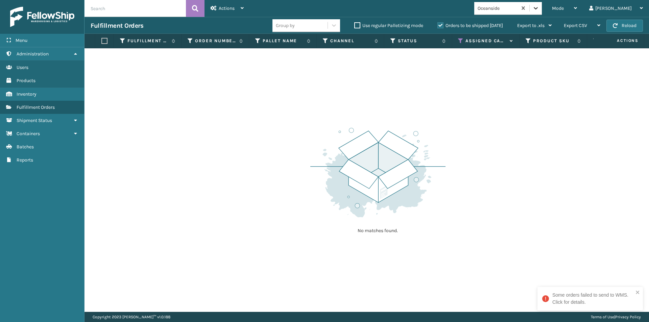
click at [539, 10] on icon at bounding box center [535, 8] width 7 height 7
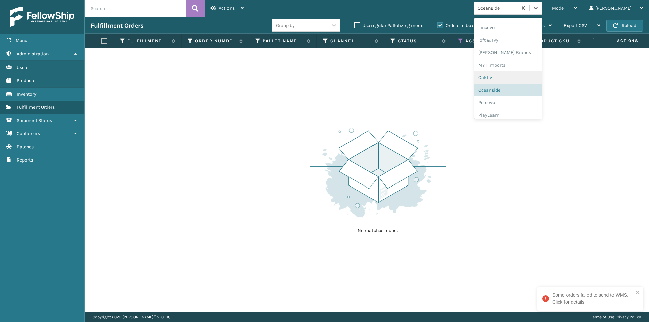
scroll to position [315, 0]
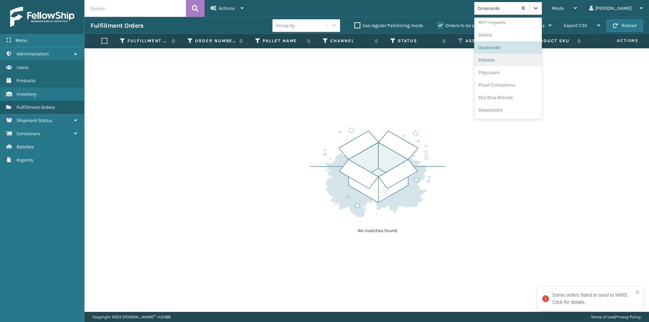
click at [517, 64] on div "Petcove" at bounding box center [508, 60] width 68 height 13
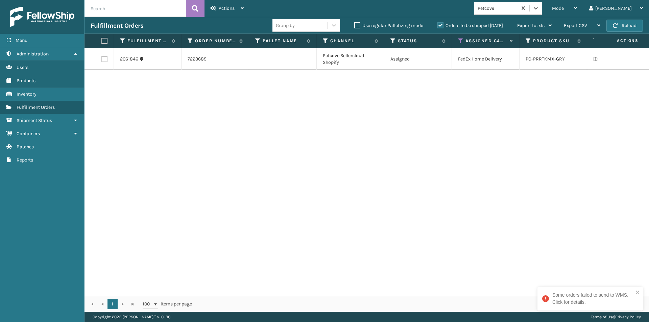
click at [105, 41] on label at bounding box center [103, 41] width 4 height 6
click at [102, 41] on input "checkbox" at bounding box center [101, 41] width 0 height 4
click at [238, 7] on div "Actions" at bounding box center [226, 8] width 33 height 17
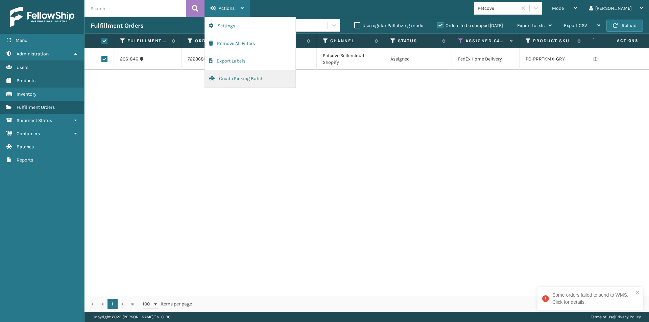
click at [234, 80] on button "Create Picking Batch" at bounding box center [250, 79] width 91 height 18
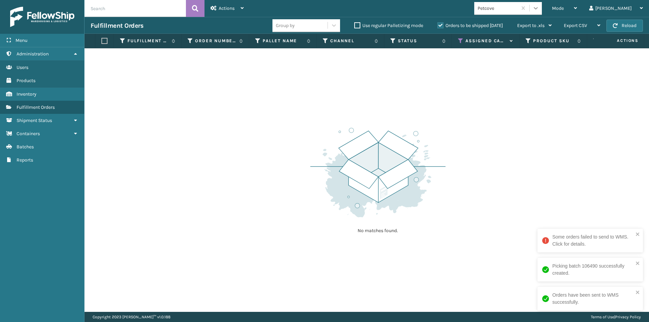
click at [542, 12] on div at bounding box center [535, 8] width 12 height 12
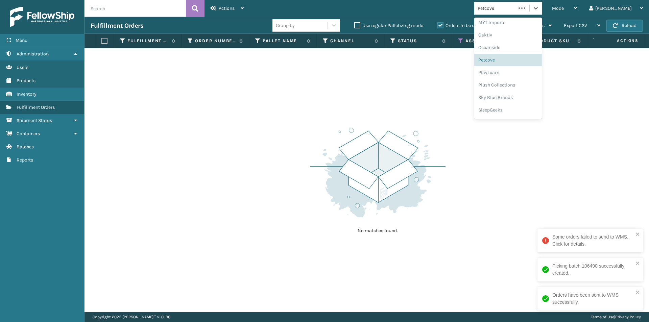
scroll to position [326, 0]
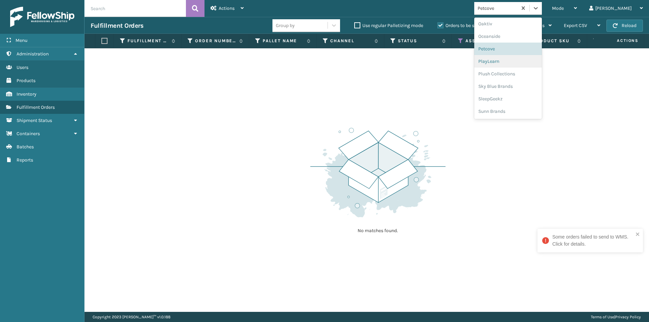
click at [521, 63] on div "PlayLearn" at bounding box center [508, 61] width 68 height 13
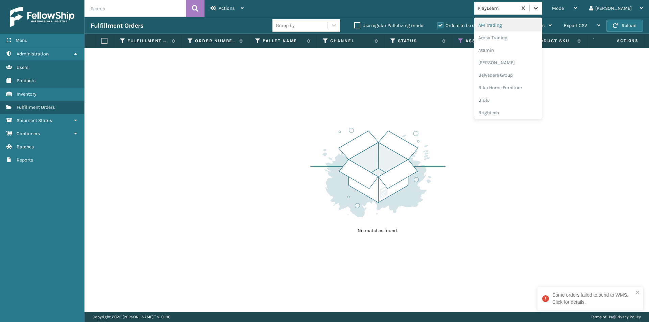
click at [538, 8] on icon at bounding box center [535, 8] width 4 height 2
click at [528, 72] on div "Plush Collections" at bounding box center [508, 74] width 68 height 13
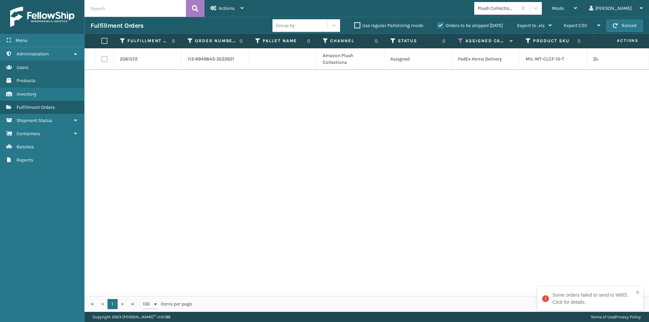
click at [104, 40] on label at bounding box center [103, 41] width 4 height 6
click at [102, 40] on input "checkbox" at bounding box center [101, 41] width 0 height 4
click at [246, 12] on div "Actions Settings Remove All Filters Export Labels Create Picking Batch" at bounding box center [226, 8] width 45 height 17
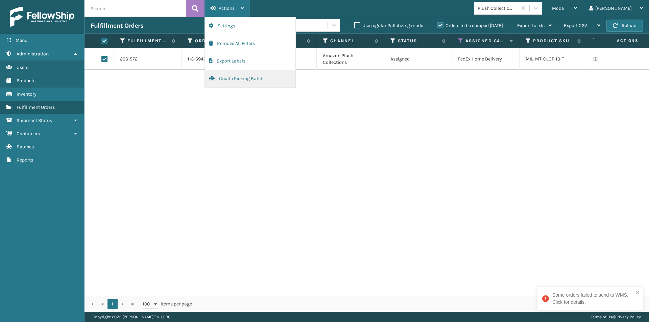
click at [261, 80] on button "Create Picking Batch" at bounding box center [250, 79] width 91 height 18
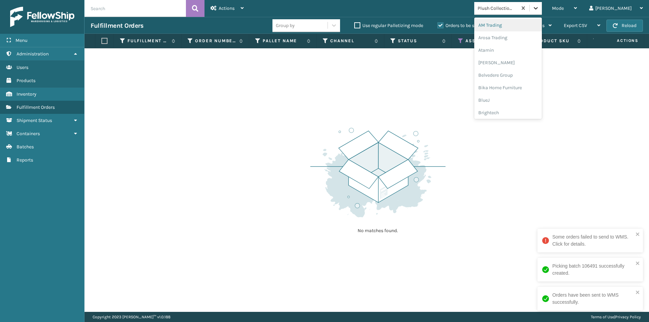
click at [539, 11] on icon at bounding box center [535, 8] width 7 height 7
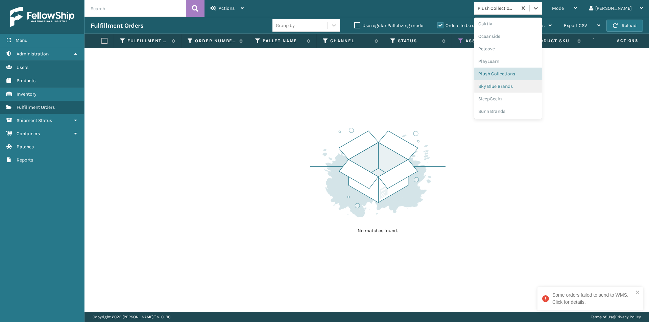
click at [535, 87] on div "Sky Blue Brands" at bounding box center [508, 86] width 68 height 13
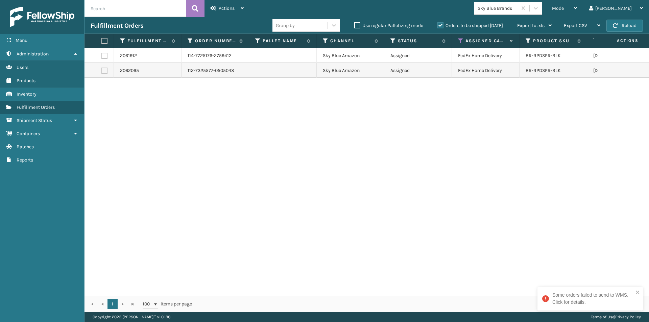
click at [105, 38] on label at bounding box center [103, 41] width 4 height 6
click at [102, 39] on input "checkbox" at bounding box center [101, 41] width 0 height 4
click at [229, 11] on div "Actions" at bounding box center [226, 8] width 33 height 17
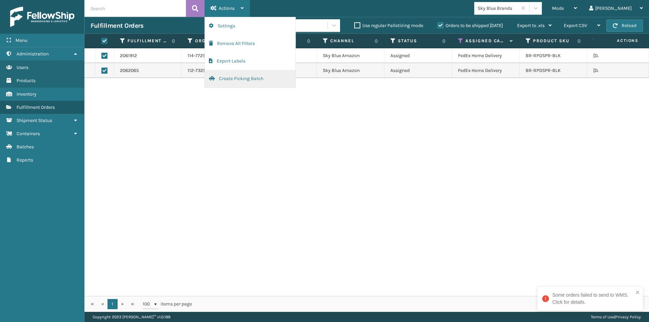
click at [247, 79] on button "Create Picking Batch" at bounding box center [250, 79] width 91 height 18
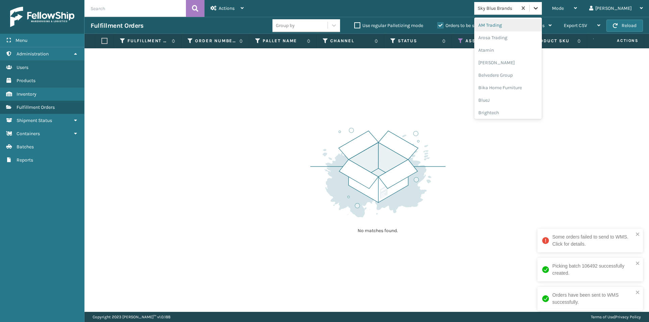
click at [539, 8] on icon at bounding box center [535, 8] width 7 height 7
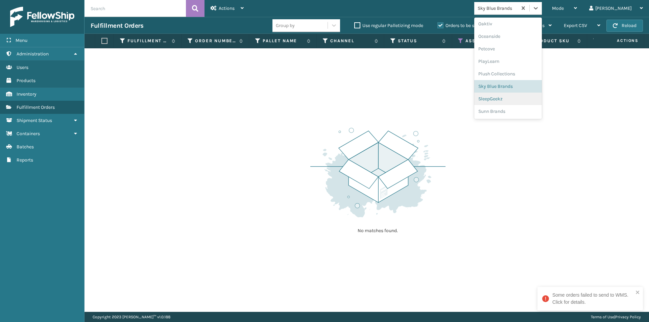
click at [531, 101] on div "SleepGeekz" at bounding box center [508, 99] width 68 height 13
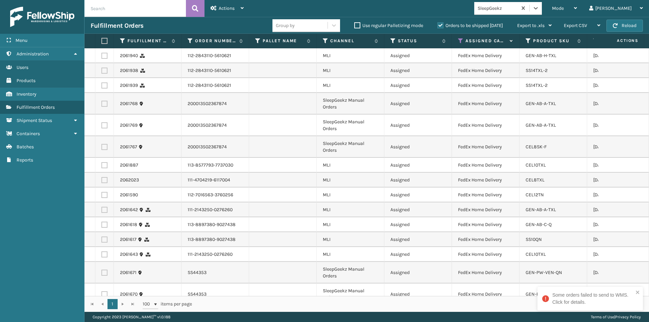
click at [102, 41] on label at bounding box center [103, 41] width 4 height 6
click at [102, 41] on input "checkbox" at bounding box center [101, 41] width 0 height 4
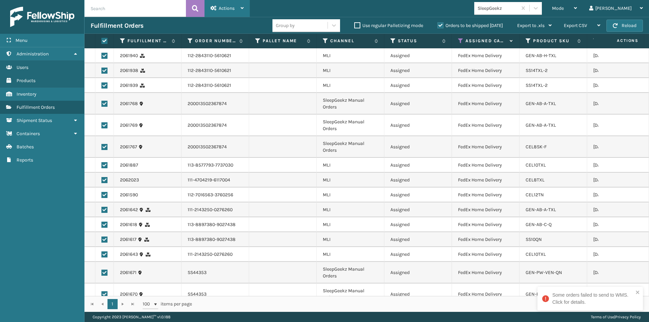
click at [223, 6] on span "Actions" at bounding box center [227, 8] width 16 height 6
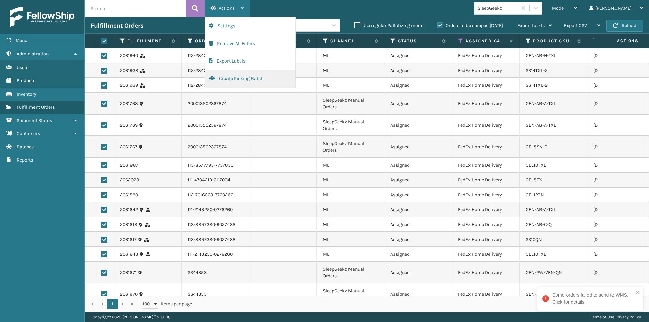
click at [238, 82] on button "Create Picking Batch" at bounding box center [250, 79] width 91 height 18
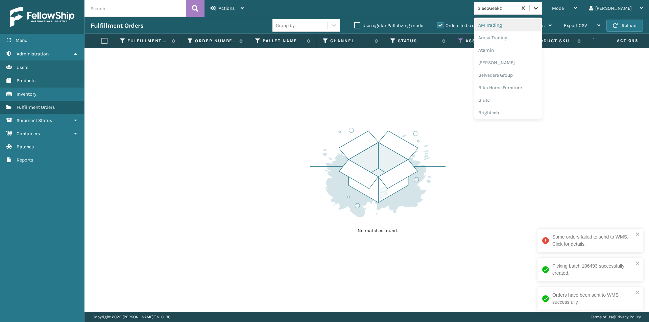
click at [542, 9] on div at bounding box center [535, 8] width 12 height 12
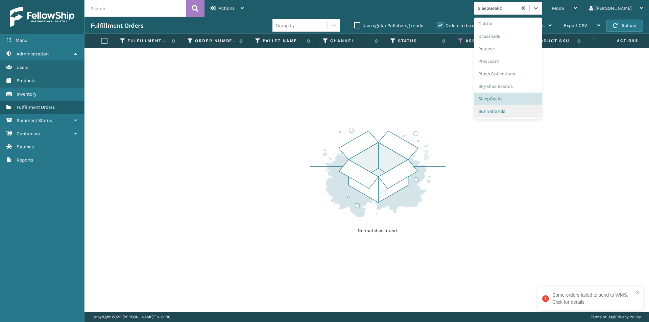
click at [528, 113] on div "Sunn Brands" at bounding box center [508, 111] width 68 height 13
